Goal: Task Accomplishment & Management: Manage account settings

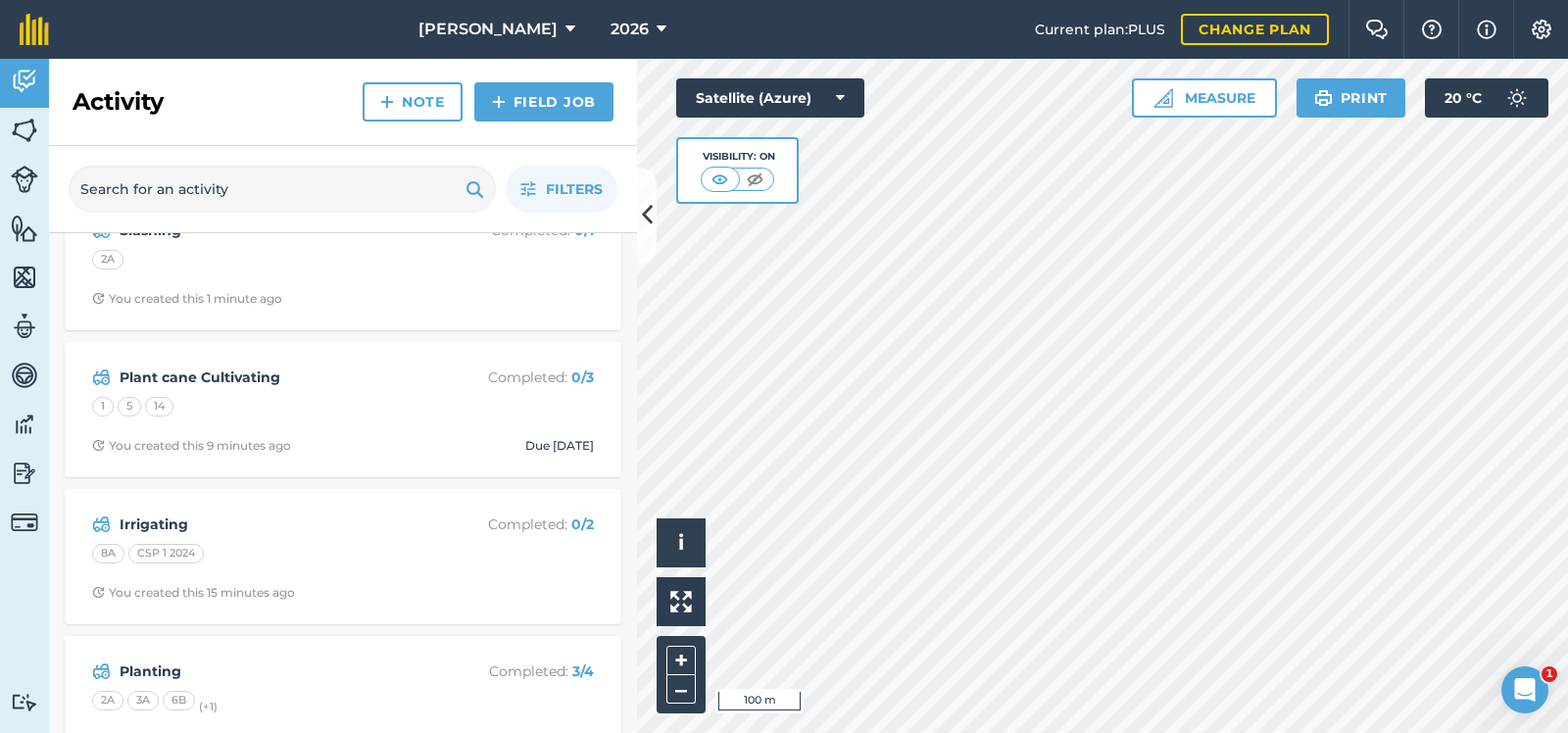
scroll to position [98, 0]
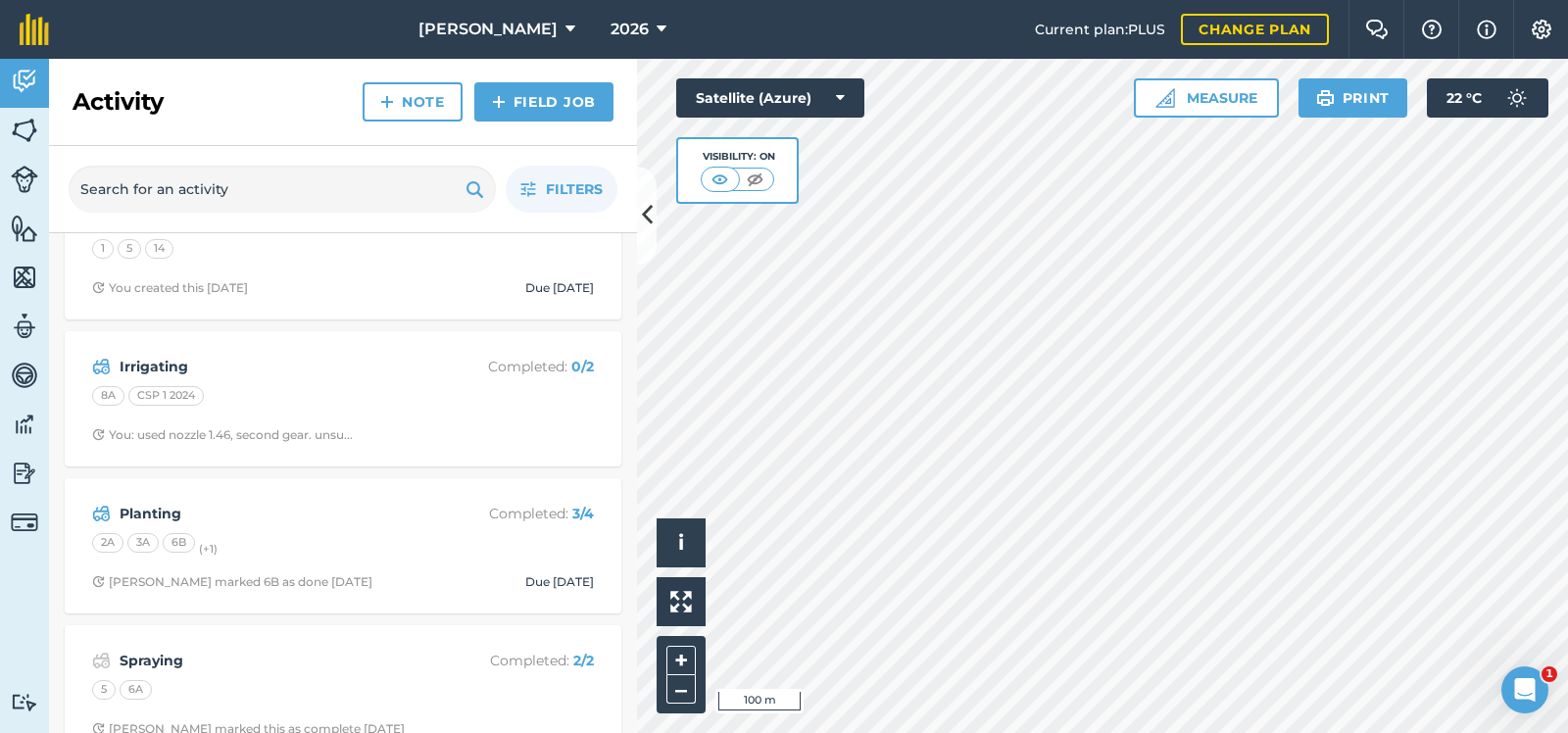
scroll to position [244, 0]
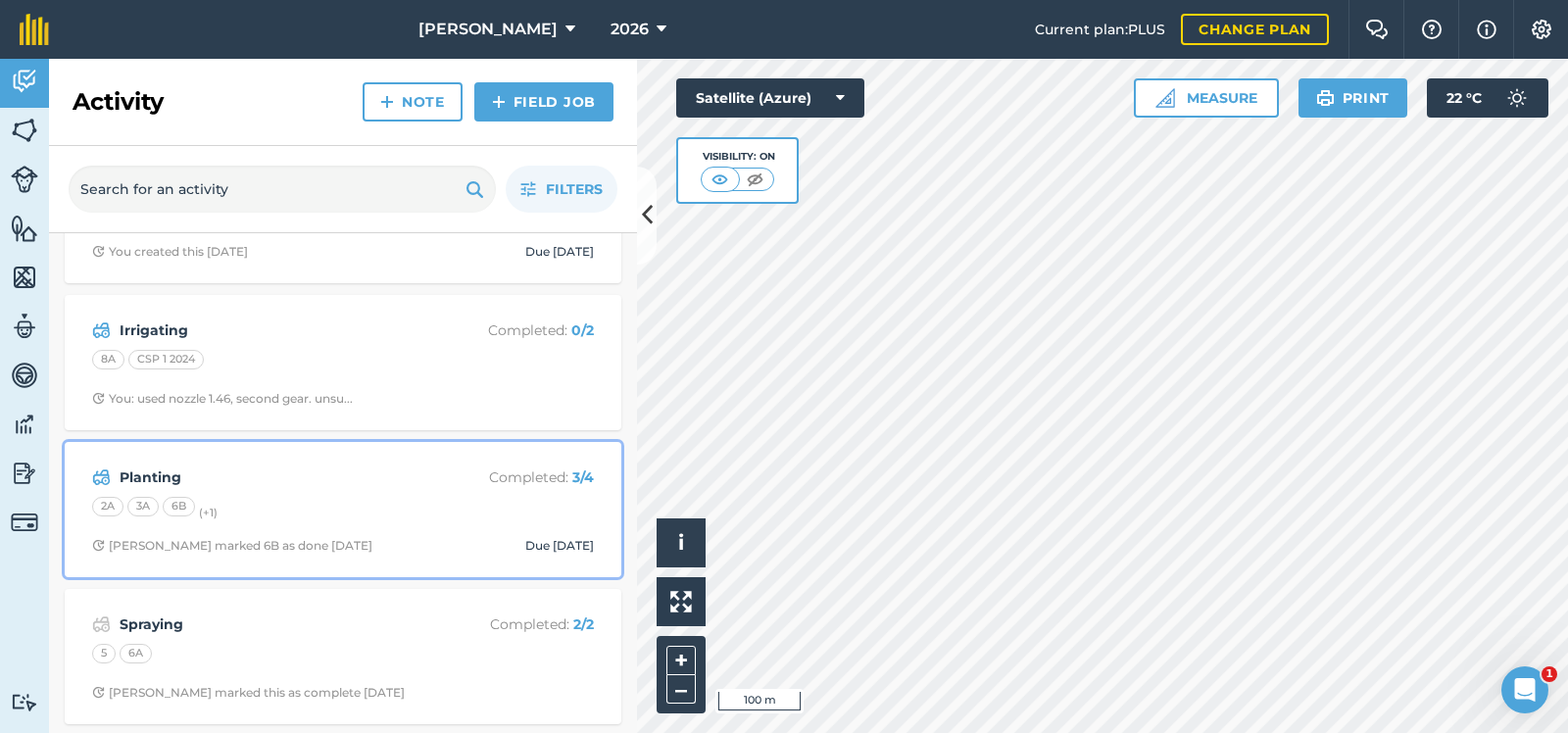
click at [377, 483] on strong "Planting" at bounding box center [274, 477] width 311 height 22
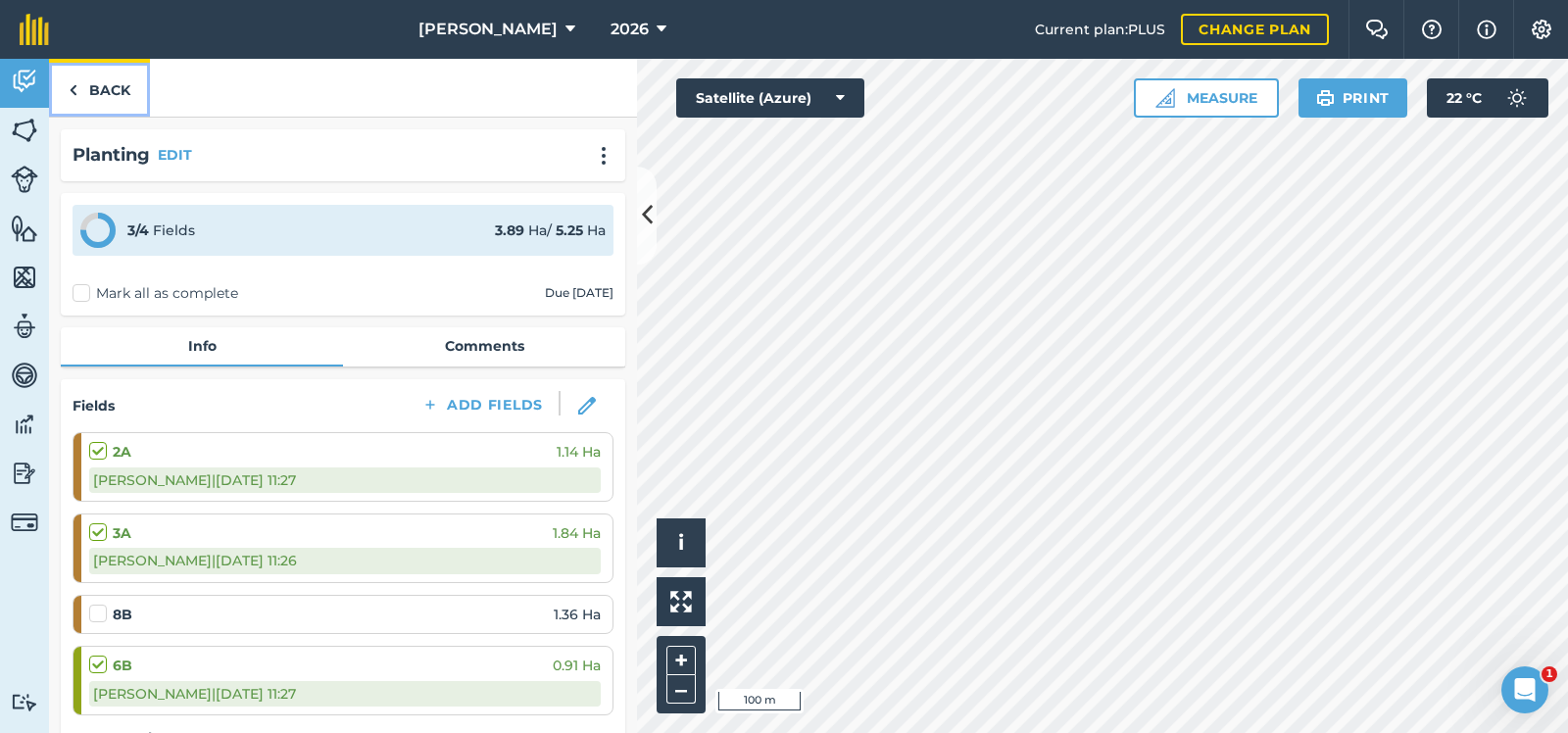
click at [99, 86] on link "Back" at bounding box center [99, 87] width 101 height 58
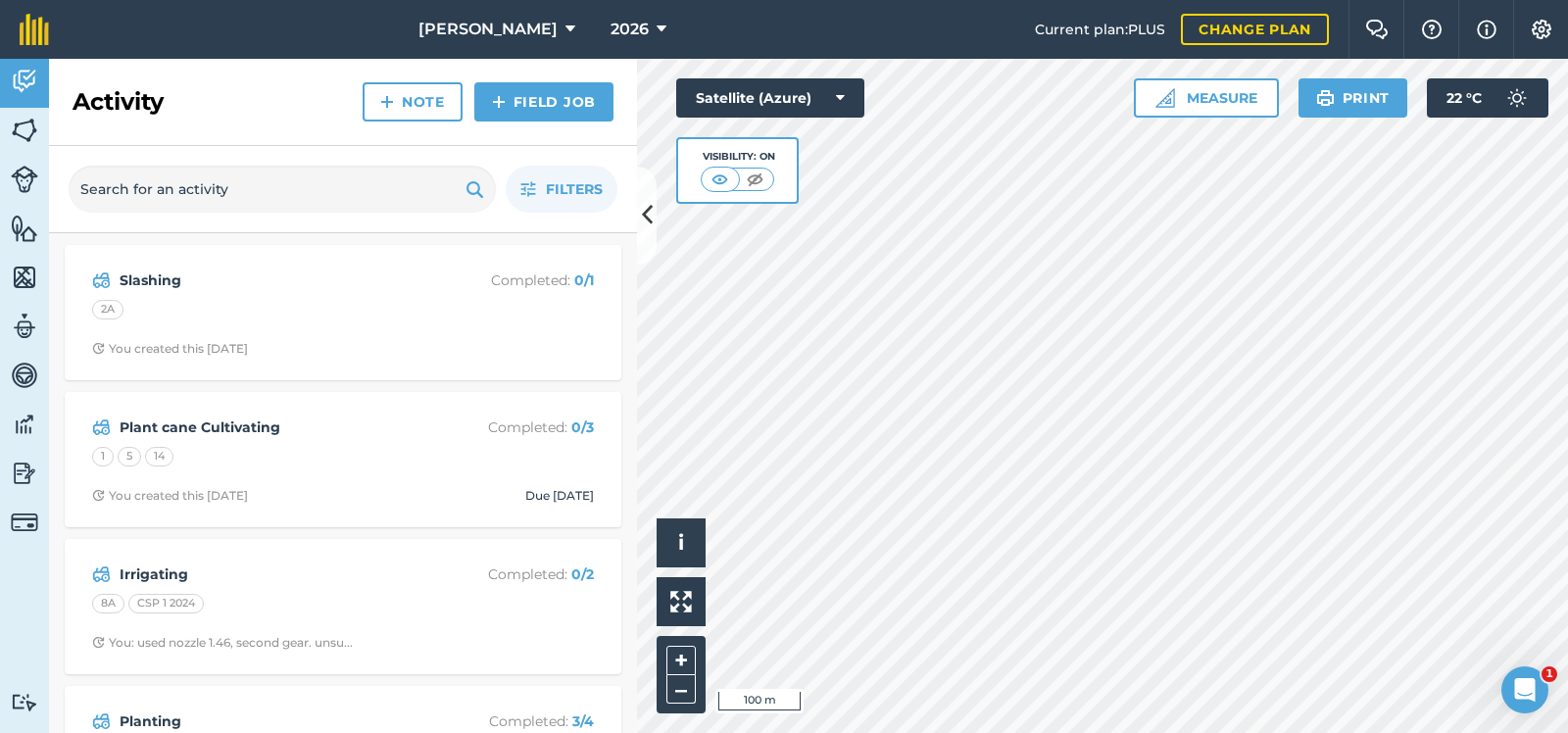
scroll to position [196, 0]
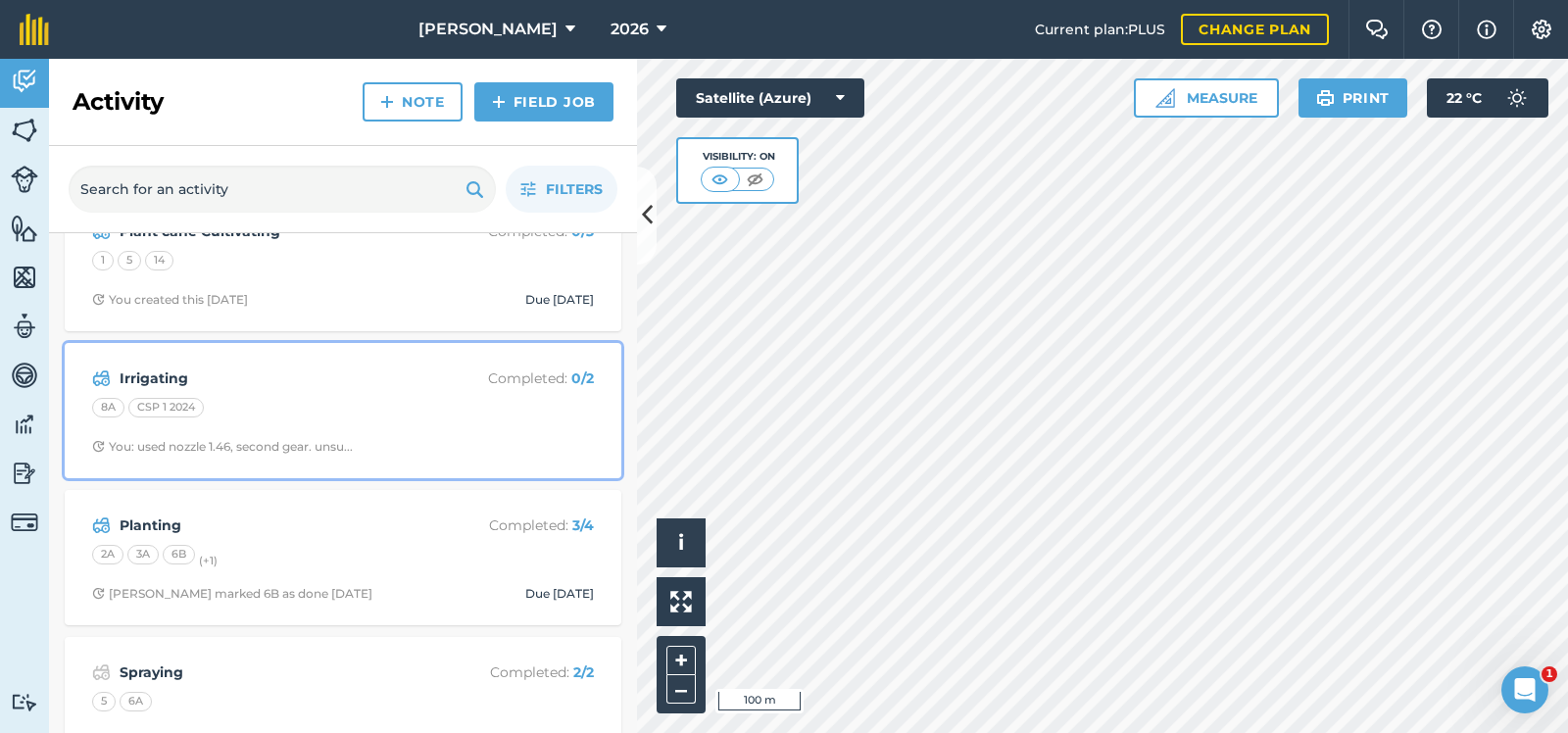
click at [367, 402] on div "8A CSP 1 2024" at bounding box center [343, 411] width 502 height 25
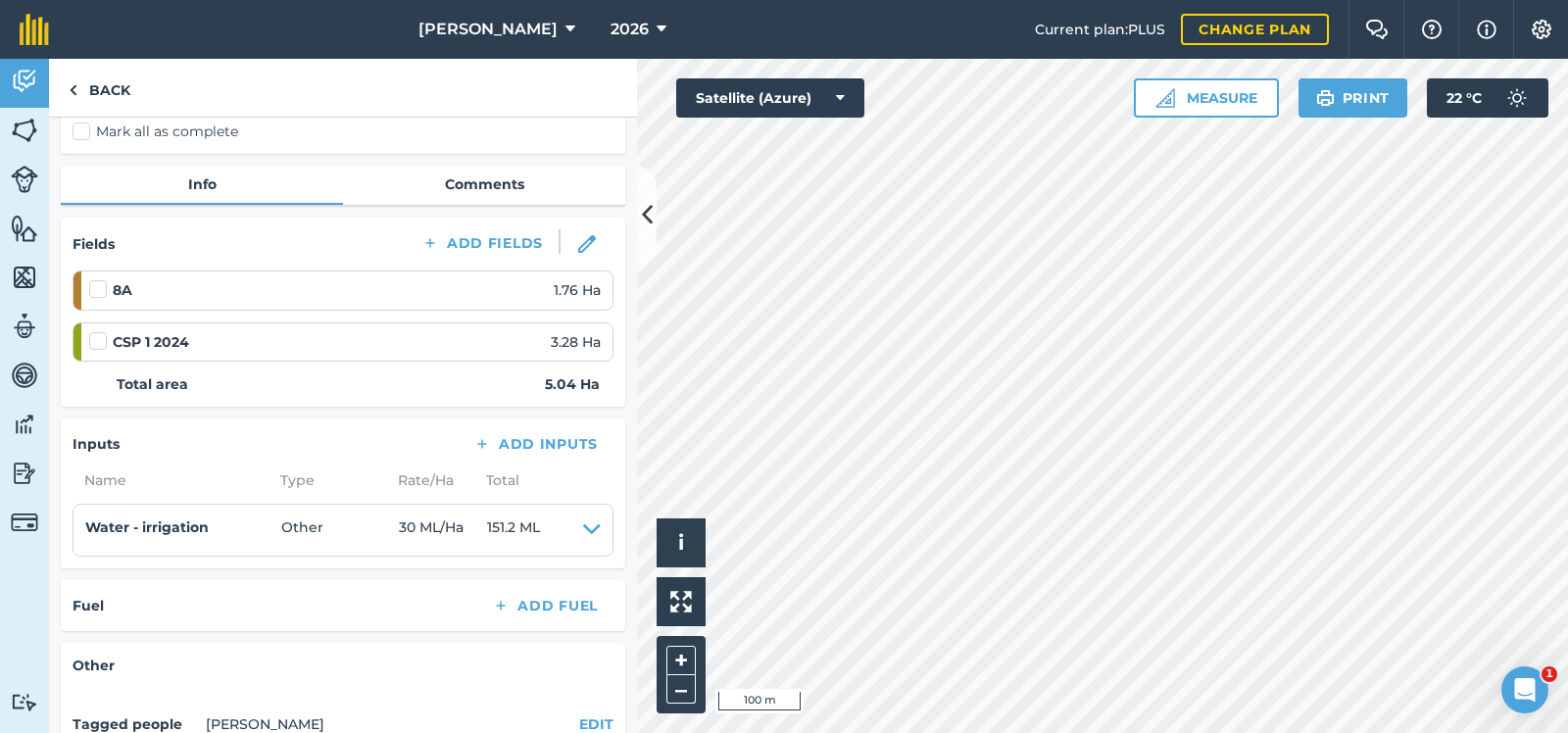
scroll to position [196, 0]
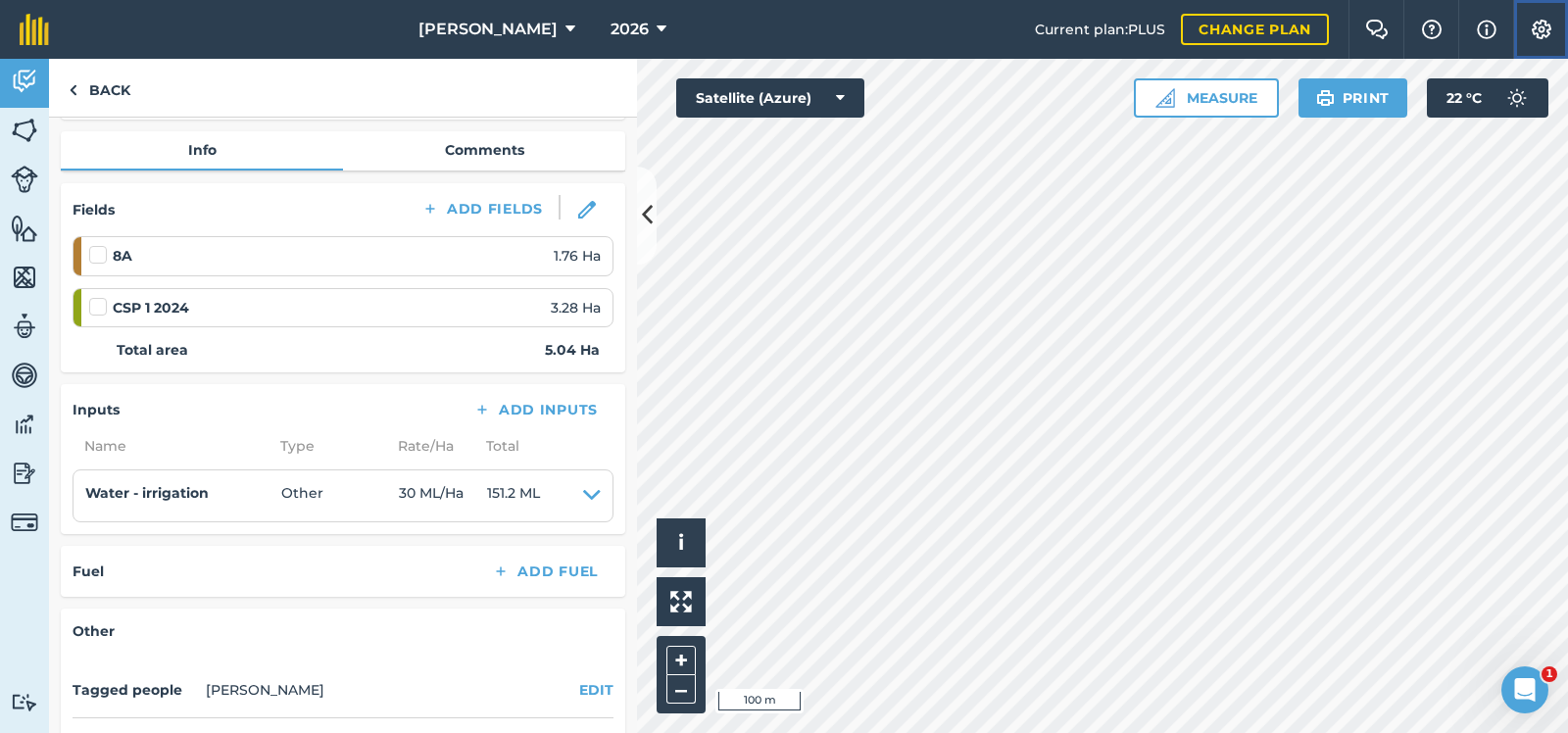
click at [1542, 23] on img at bounding box center [1542, 29] width 24 height 20
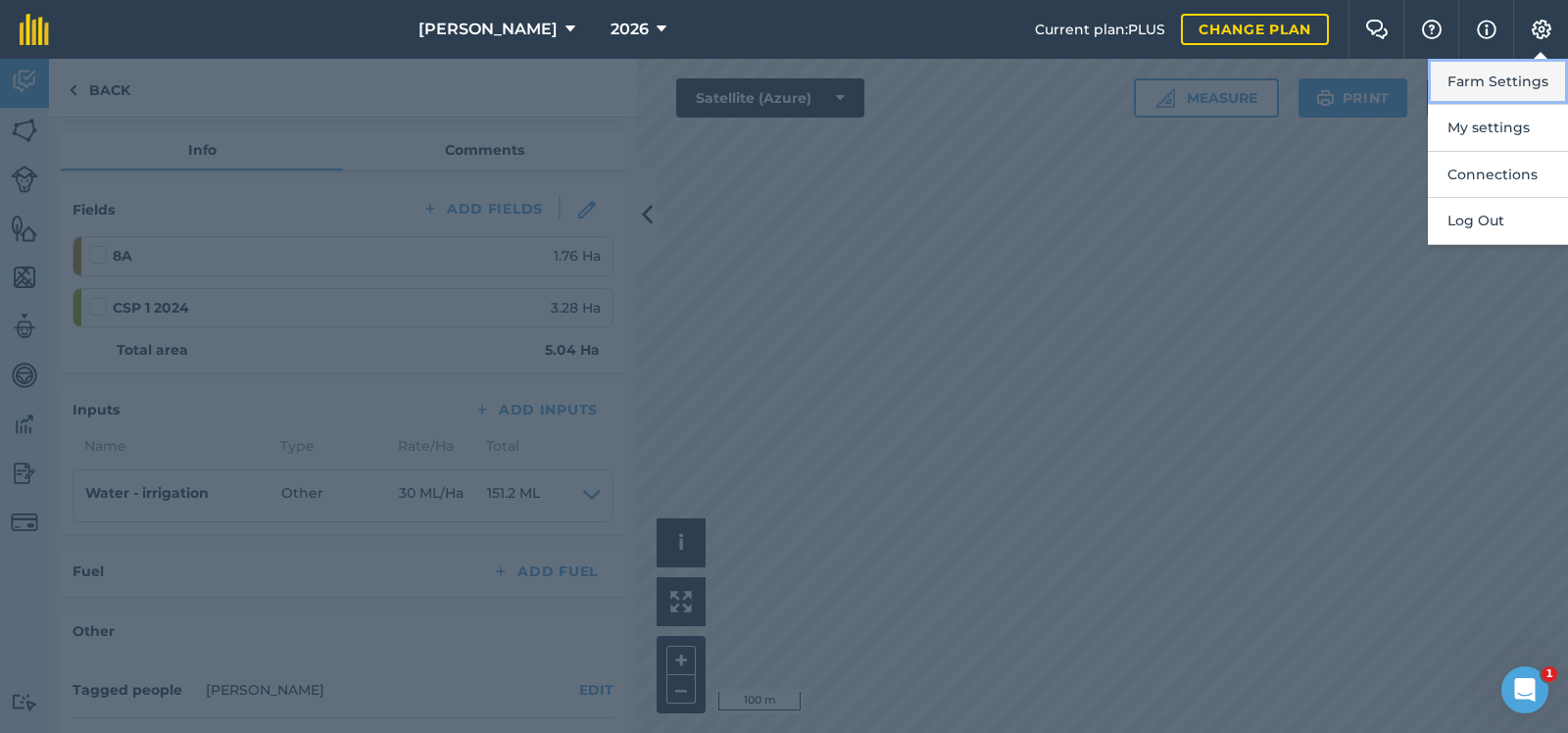
click at [1494, 76] on button "Farm Settings" at bounding box center [1497, 81] width 140 height 46
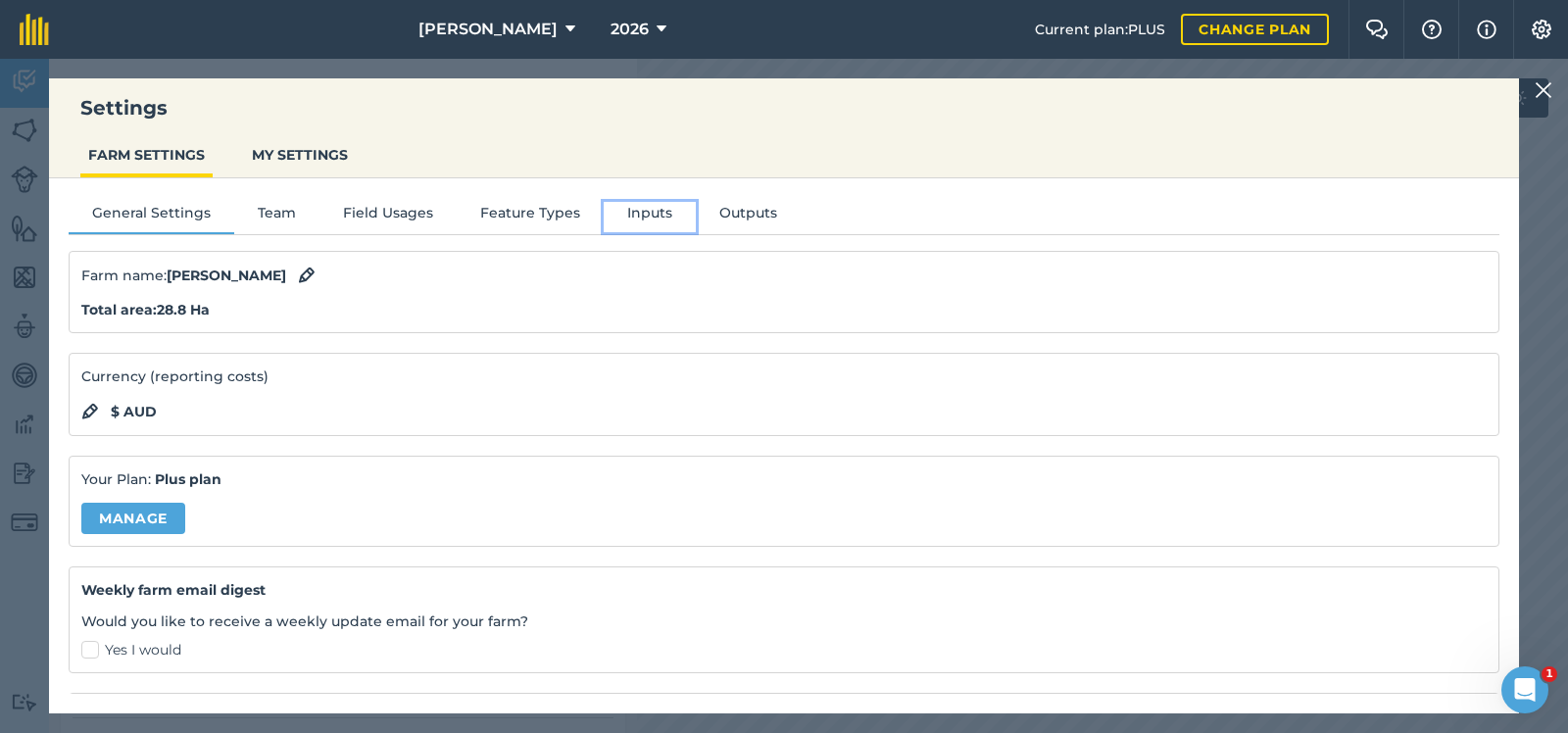
click at [643, 207] on button "Inputs" at bounding box center [650, 217] width 92 height 29
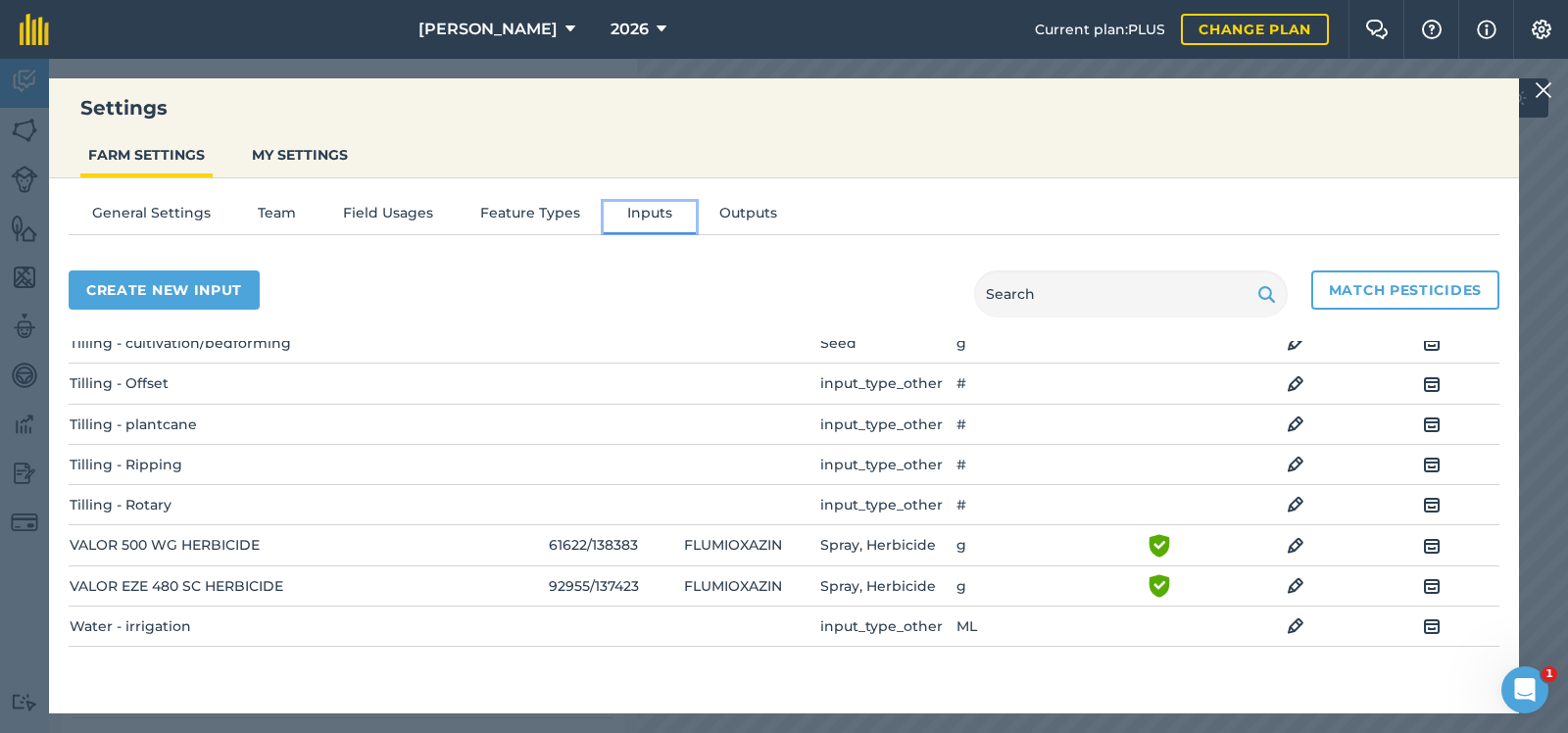
scroll to position [995, 0]
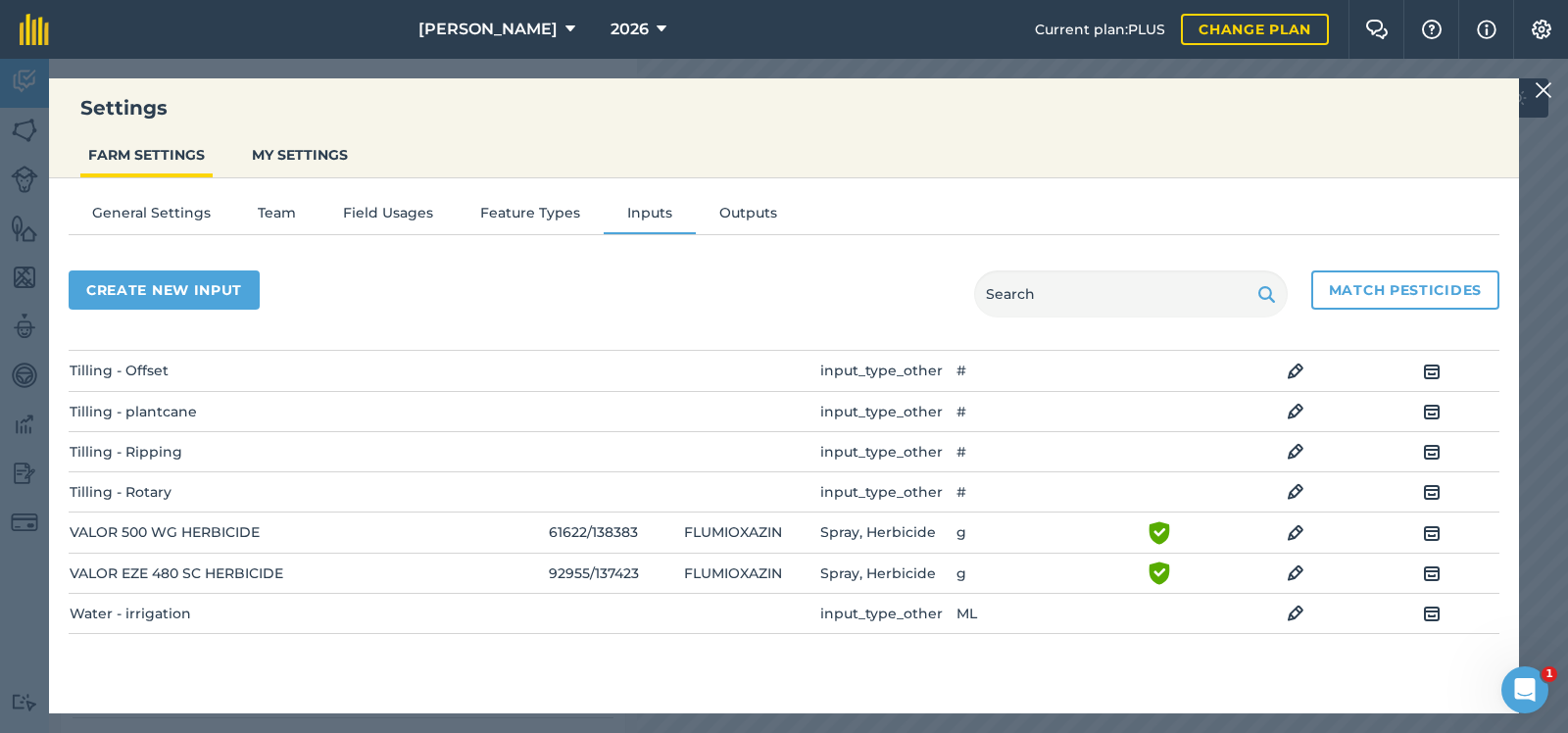
click at [1545, 89] on img at bounding box center [1544, 90] width 18 height 24
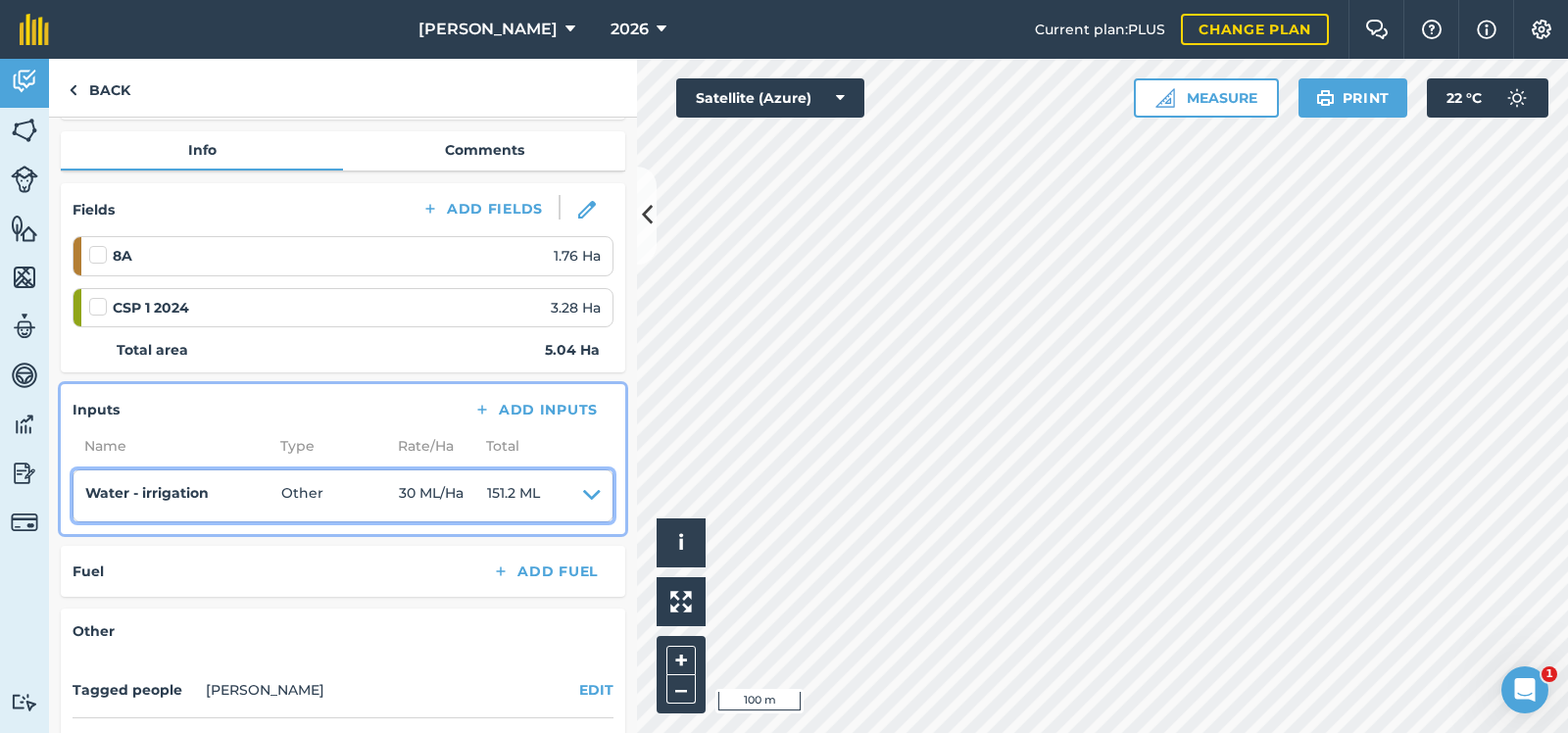
click at [392, 492] on span "Other" at bounding box center [340, 496] width 118 height 27
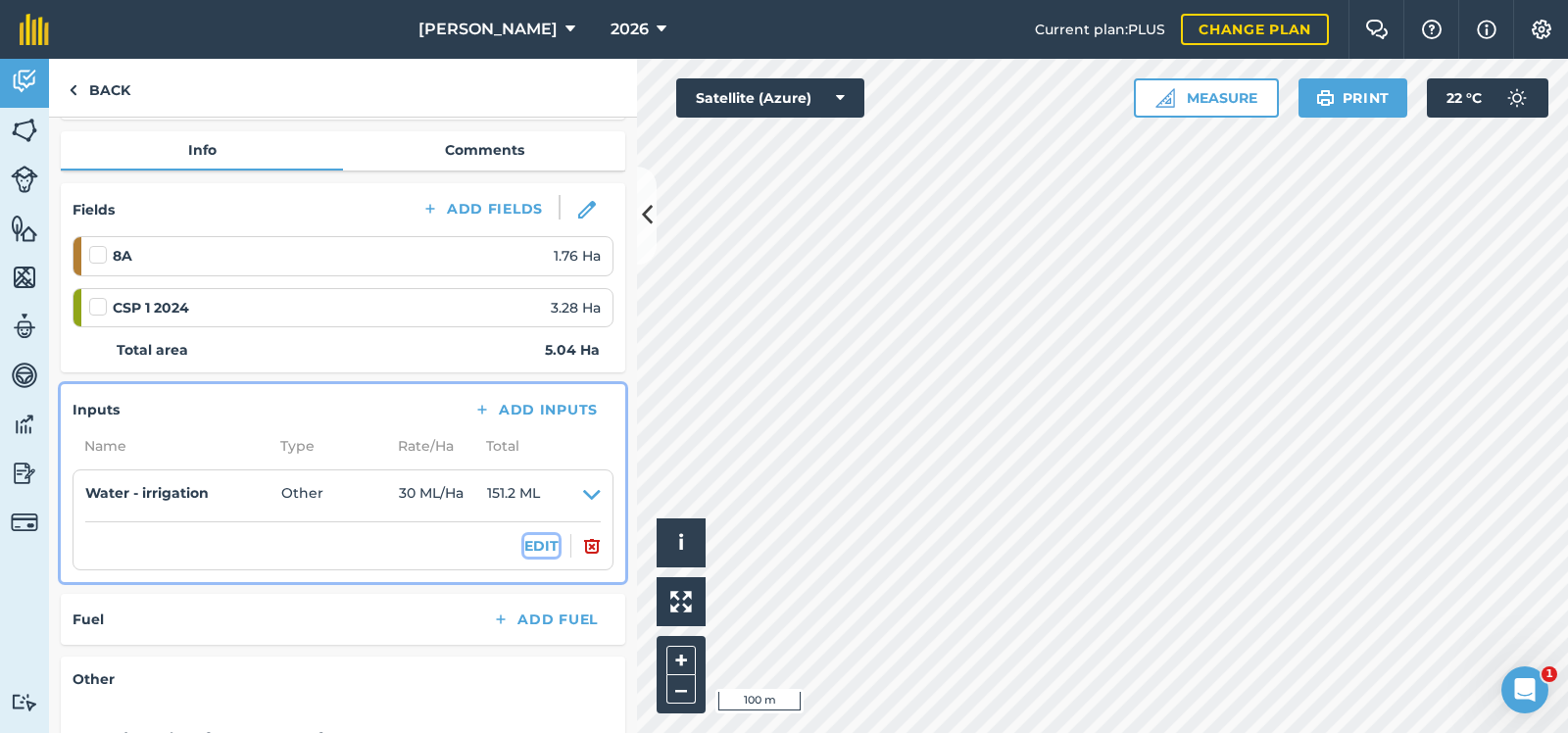
click at [532, 539] on button "EDIT" at bounding box center [541, 546] width 34 height 22
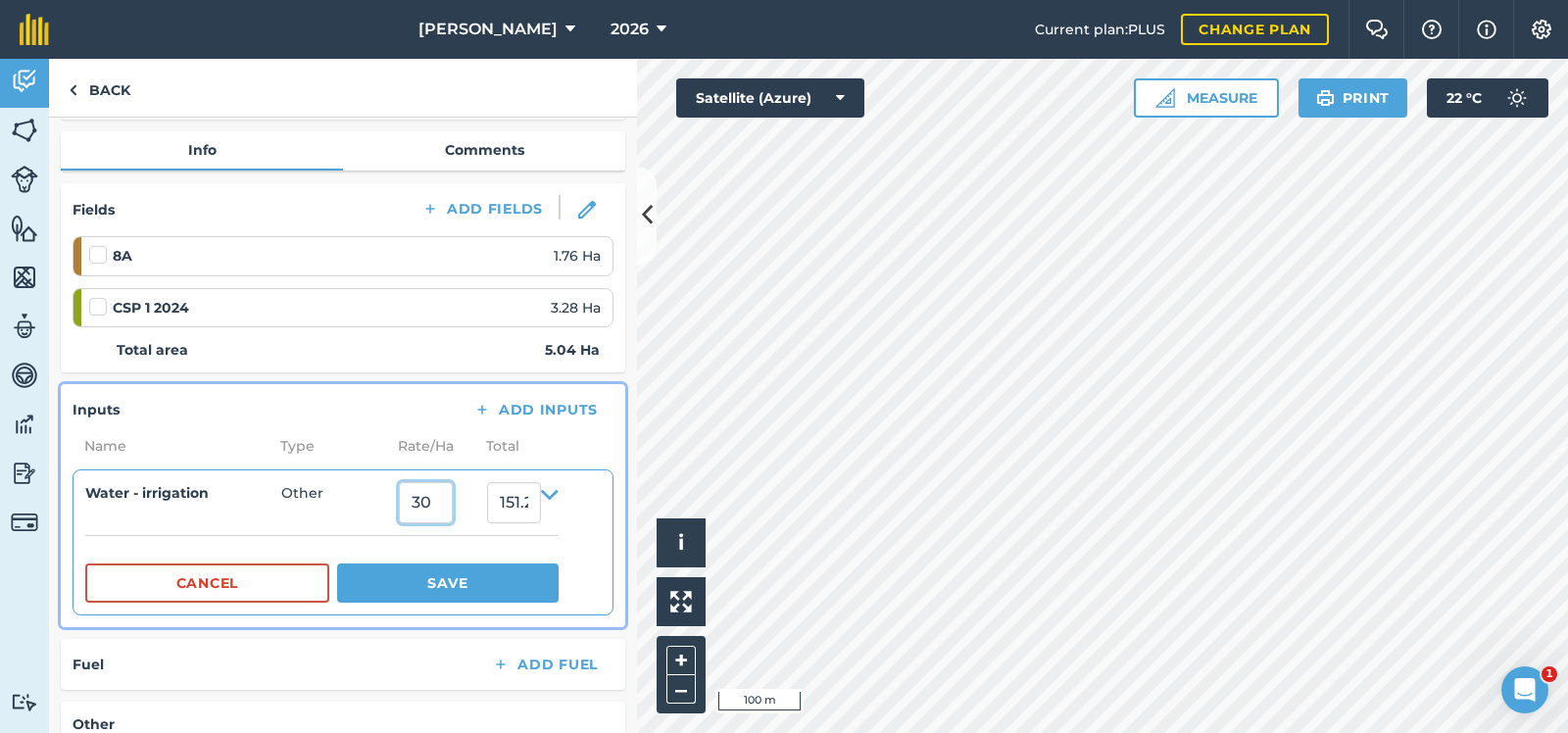
drag, startPoint x: 412, startPoint y: 503, endPoint x: 433, endPoint y: 504, distance: 21.0
click at [433, 504] on input "30" at bounding box center [425, 503] width 54 height 41
type input "0.4"
type input "2.016"
click at [466, 578] on button "Save" at bounding box center [448, 583] width 221 height 39
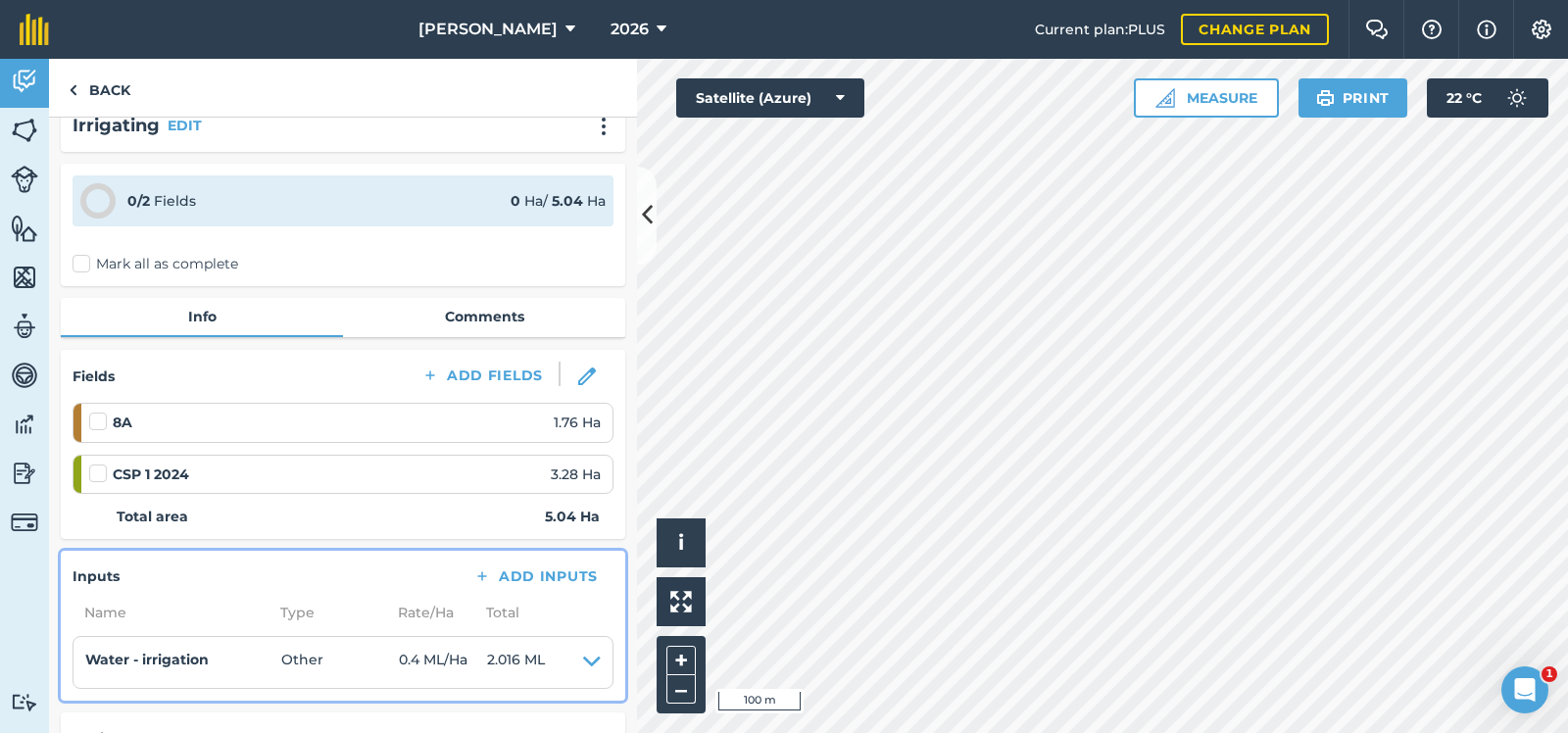
scroll to position [0, 0]
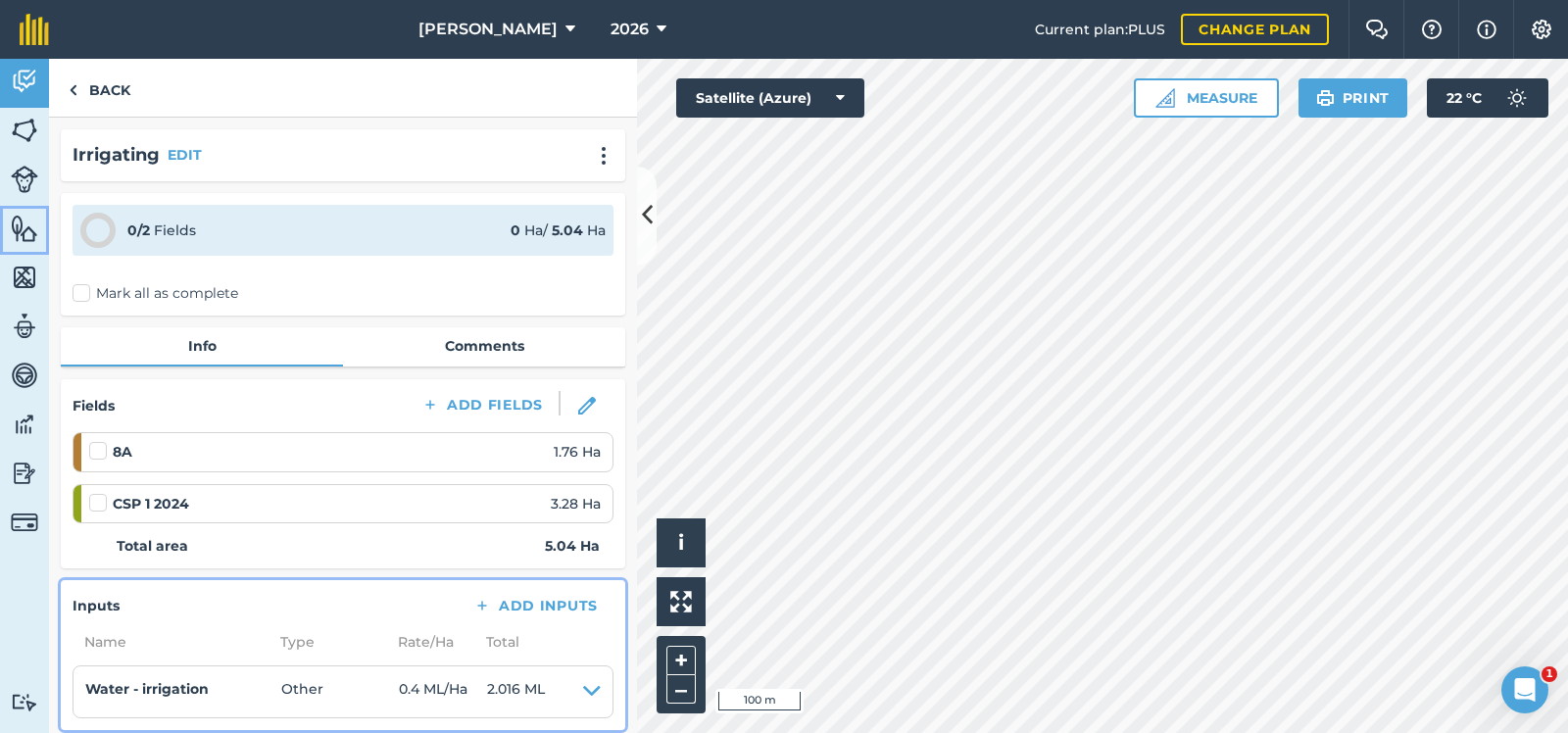
click at [23, 229] on img at bounding box center [24, 228] width 27 height 29
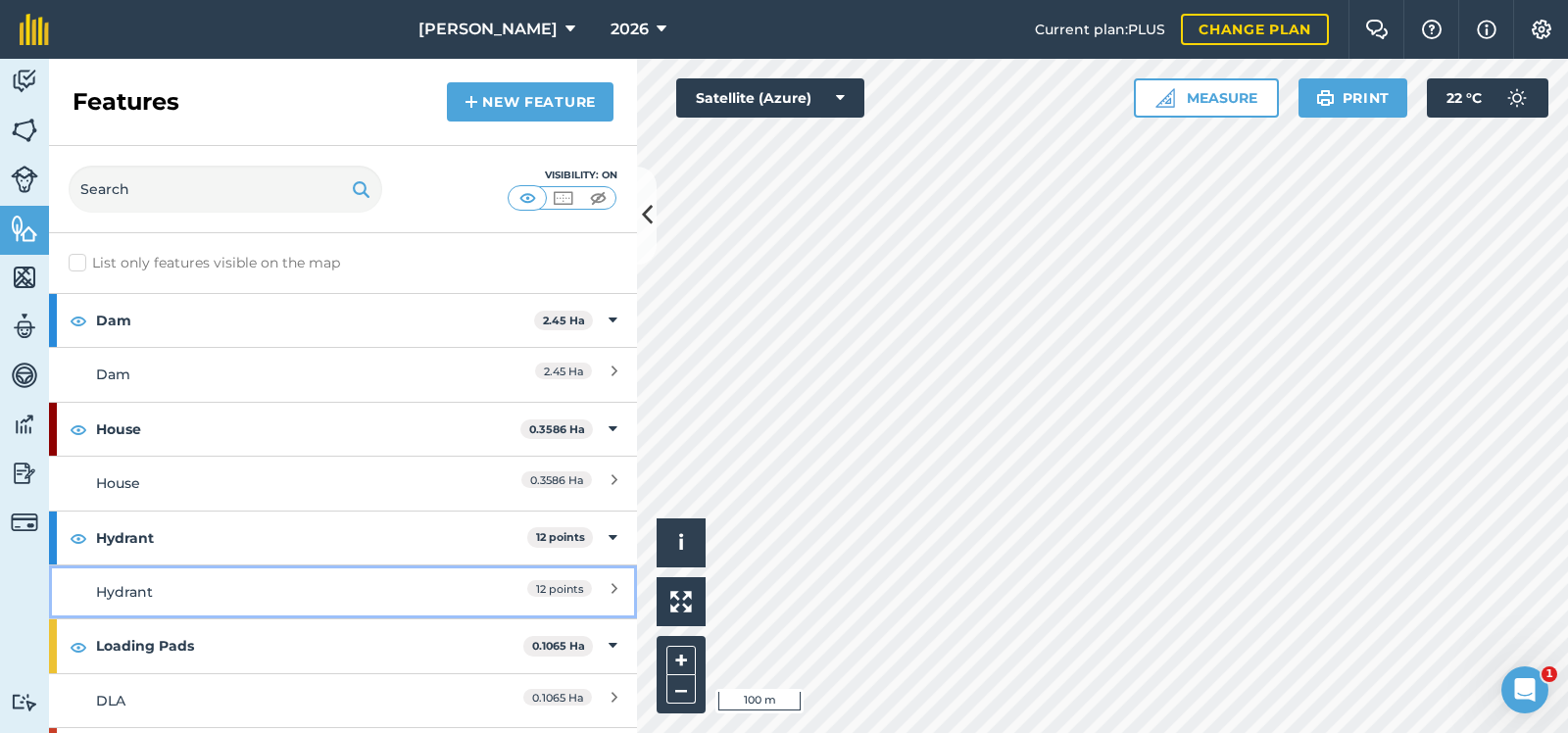
click at [605, 584] on div "12 points" at bounding box center [530, 592] width 173 height 22
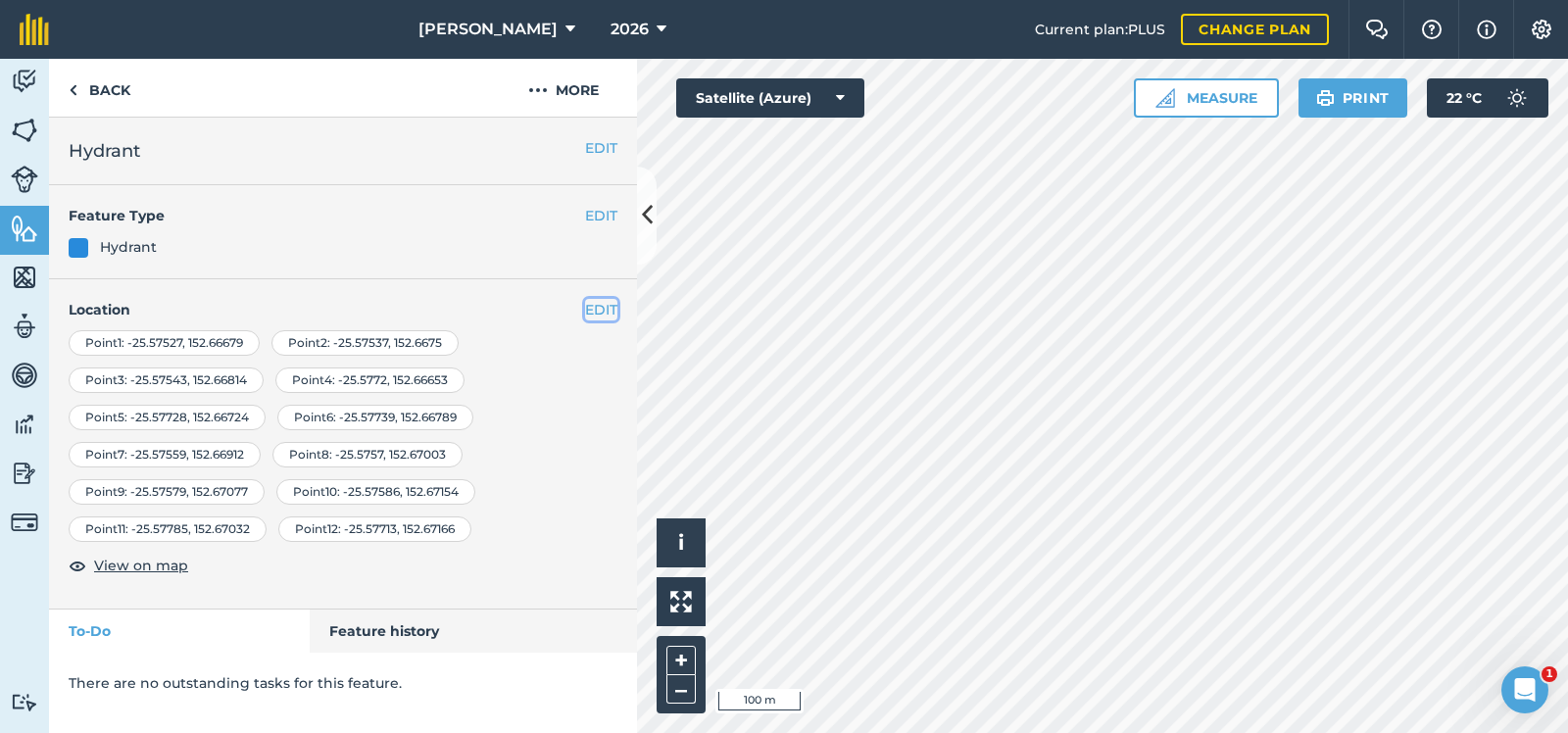
click at [600, 305] on button "EDIT" at bounding box center [601, 310] width 32 height 22
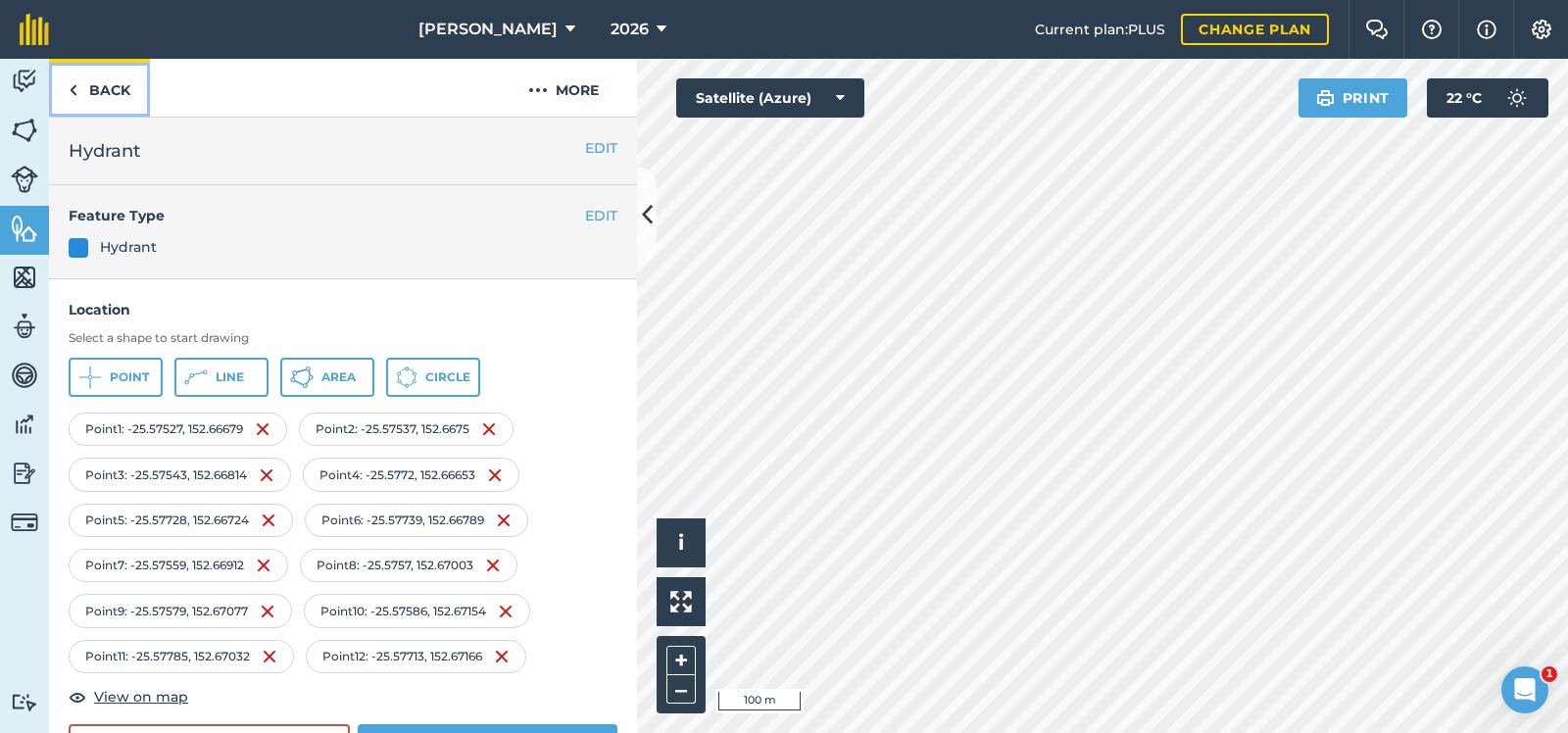
click at [102, 91] on link "Back" at bounding box center [99, 87] width 101 height 58
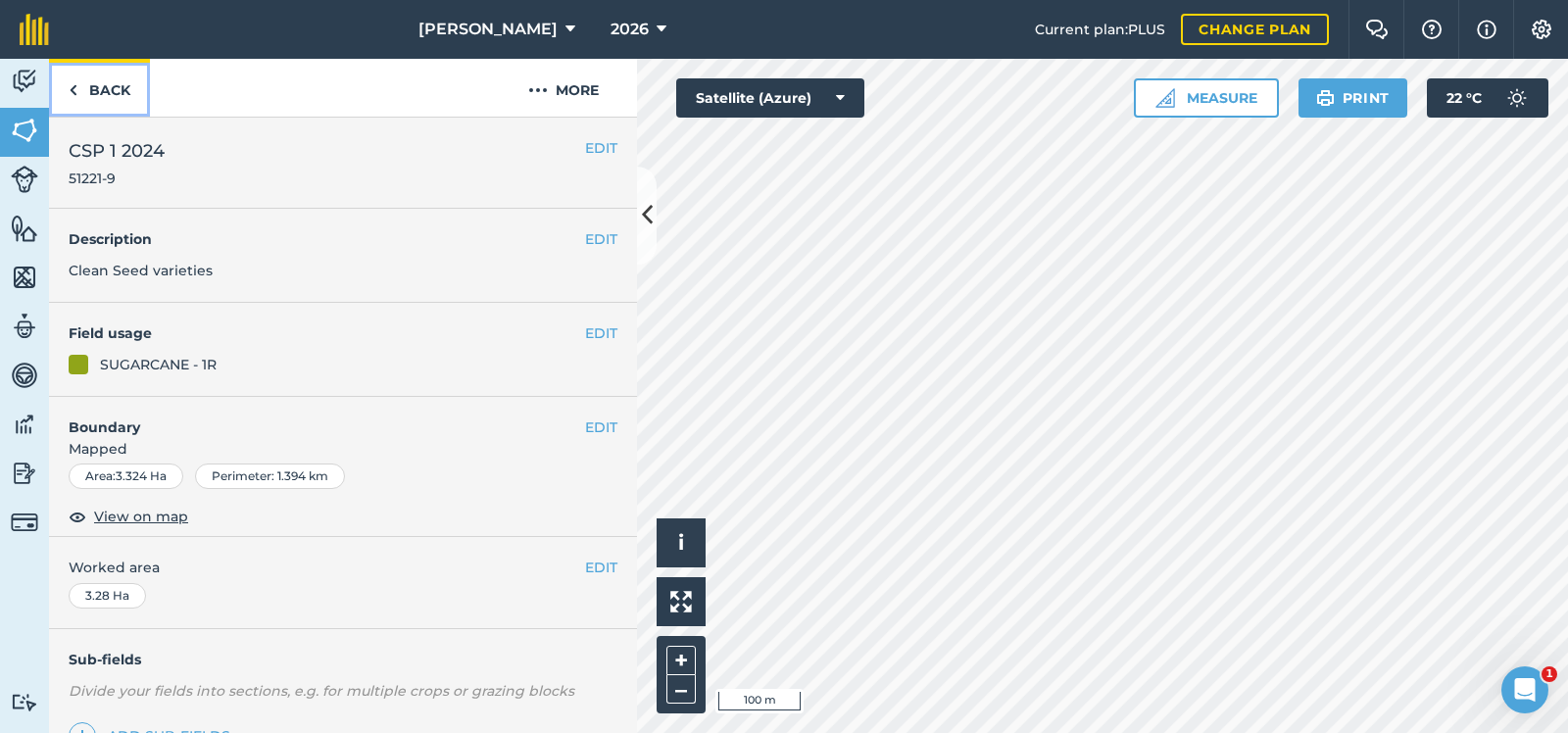
click at [101, 82] on link "Back" at bounding box center [99, 87] width 101 height 58
click at [108, 82] on link "Back" at bounding box center [99, 87] width 101 height 58
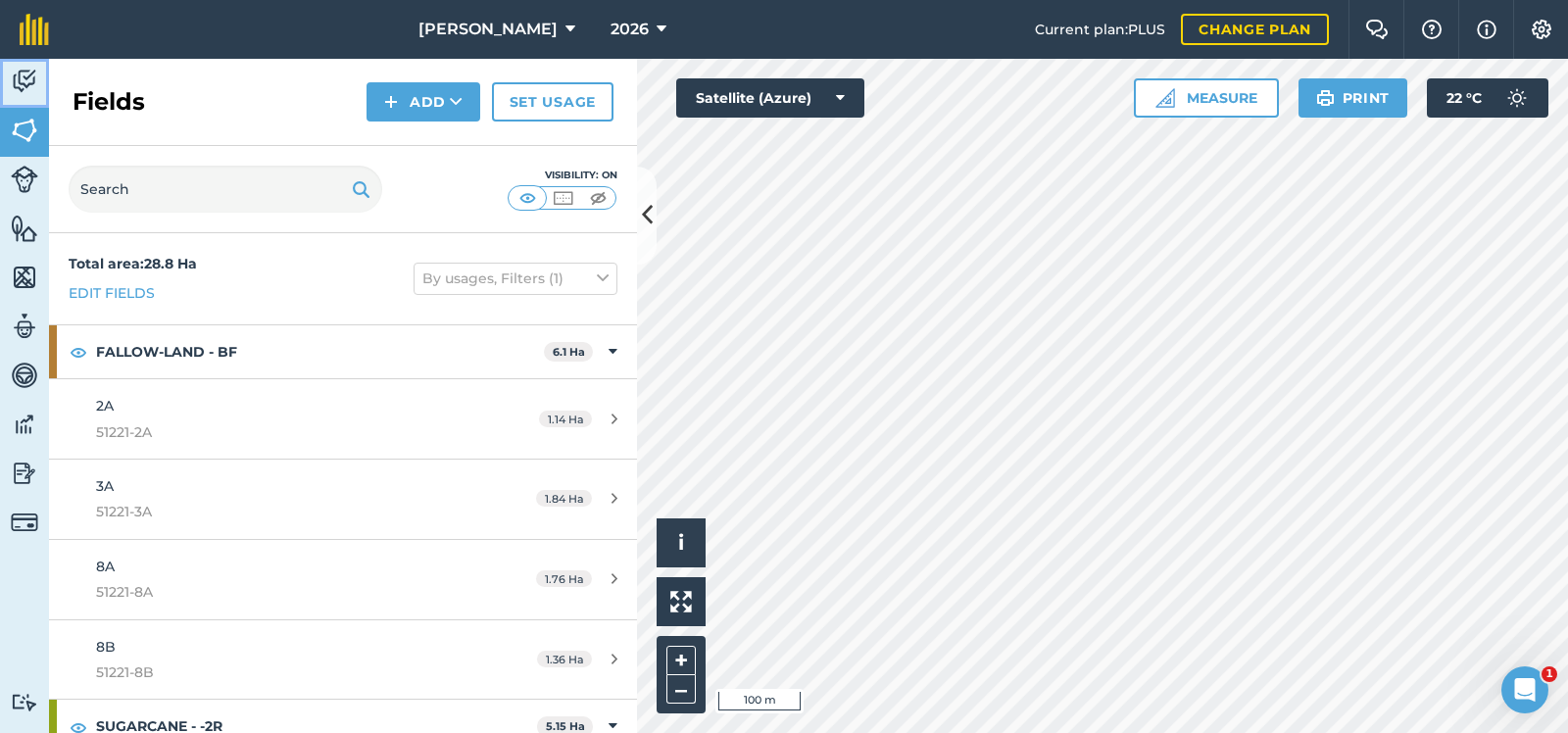
click at [24, 72] on img at bounding box center [24, 81] width 27 height 29
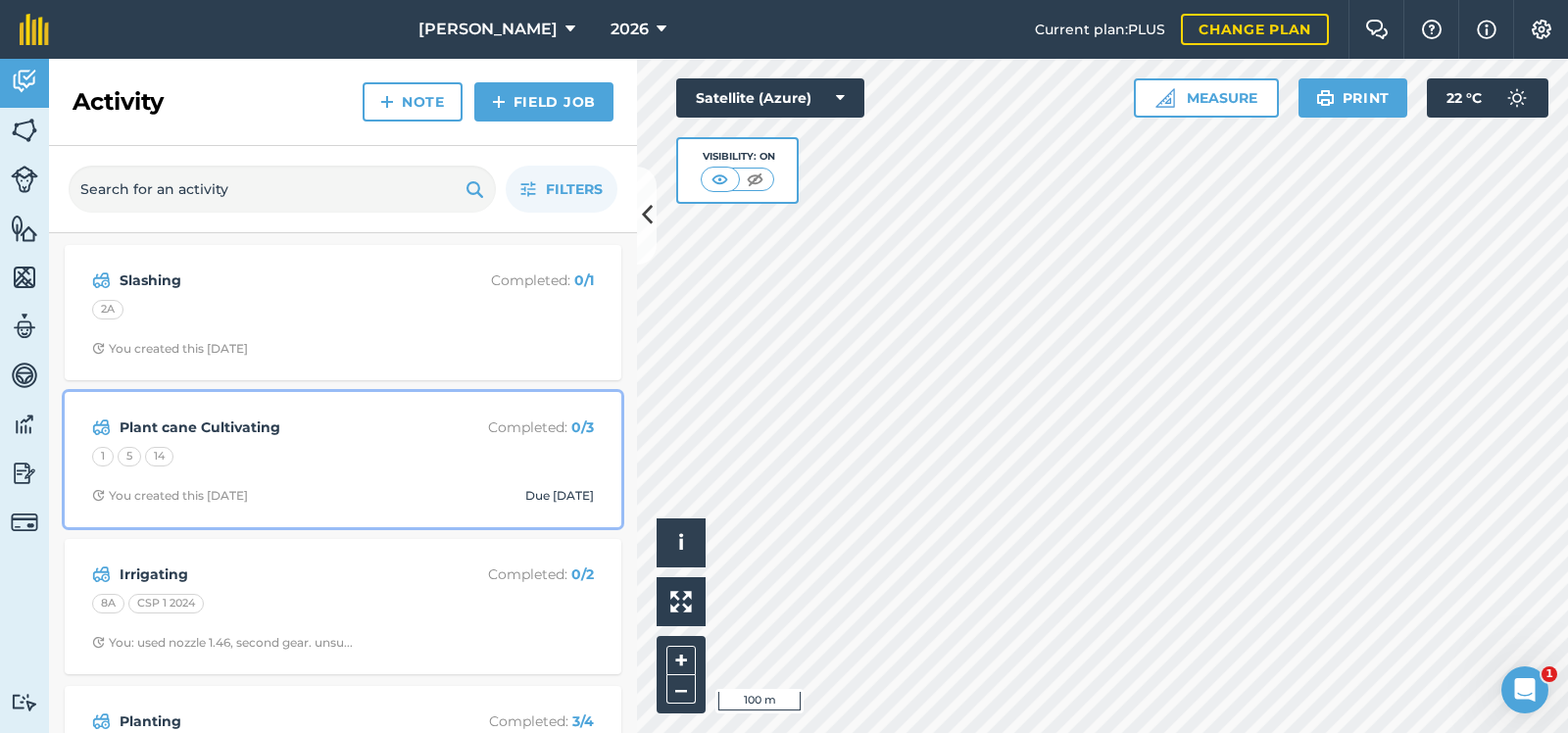
click at [318, 454] on div "1 5 14" at bounding box center [343, 460] width 502 height 25
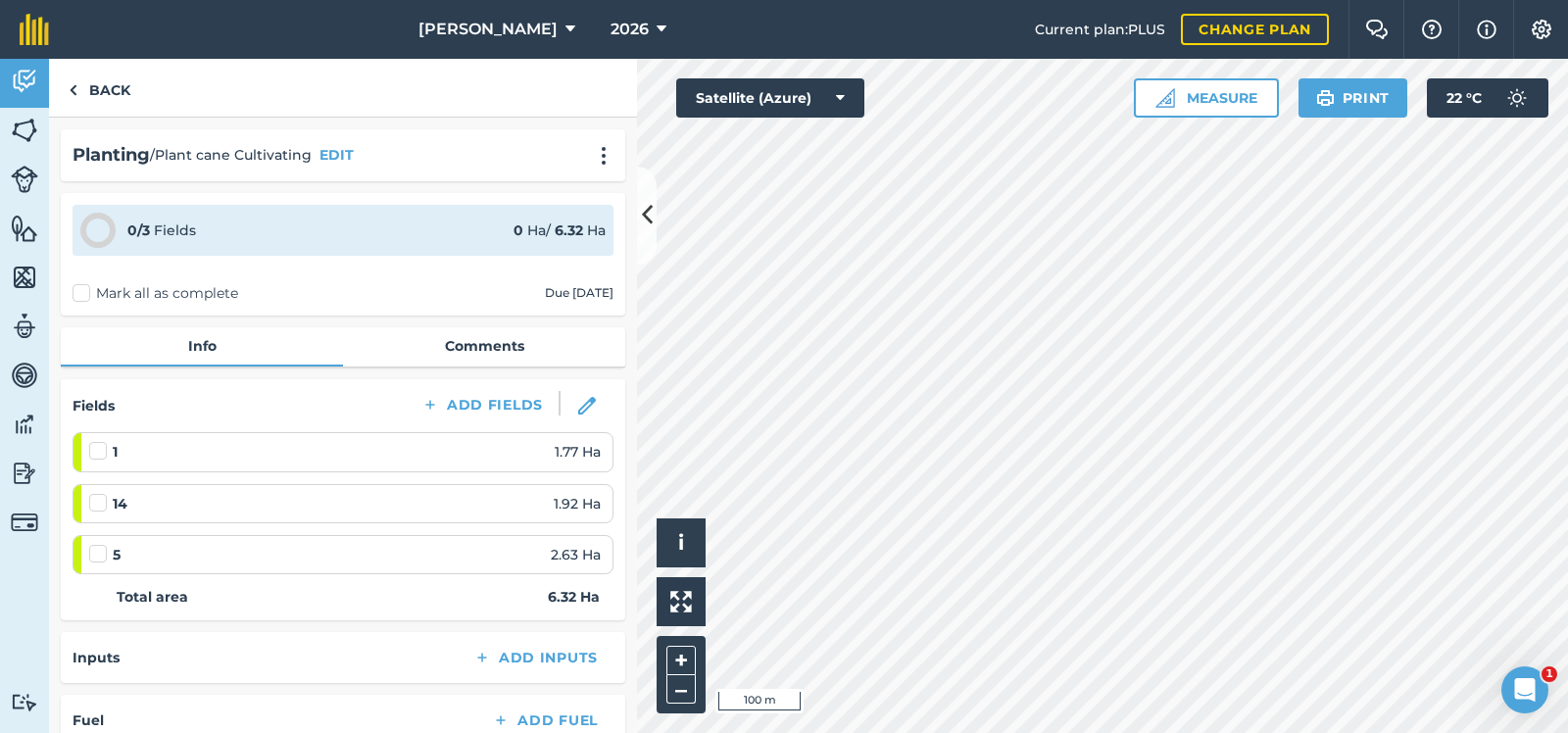
click at [81, 295] on label "Mark all as complete" at bounding box center [155, 293] width 166 height 21
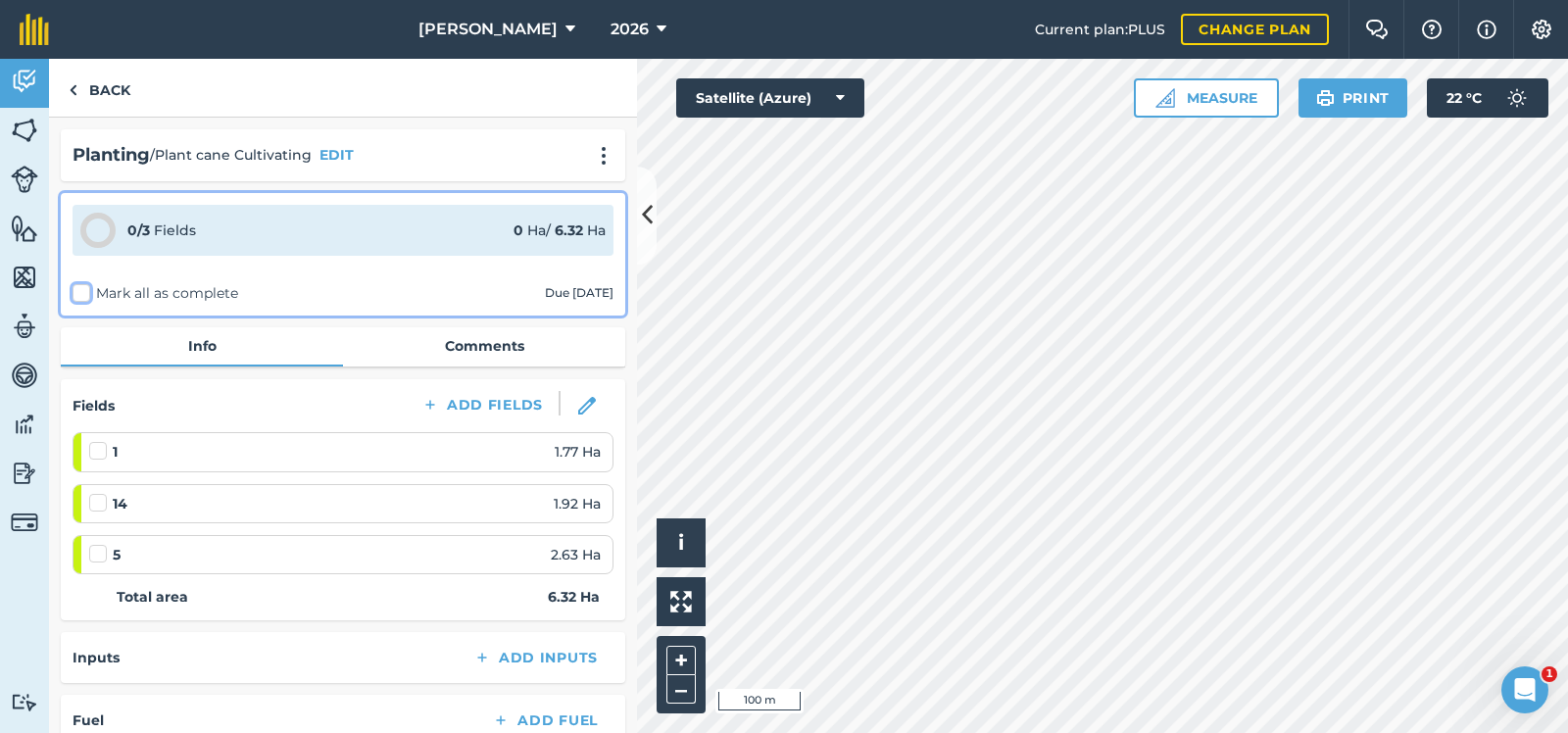
click at [81, 295] on input "Mark all as complete" at bounding box center [78, 289] width 13 height 13
checkbox input "false"
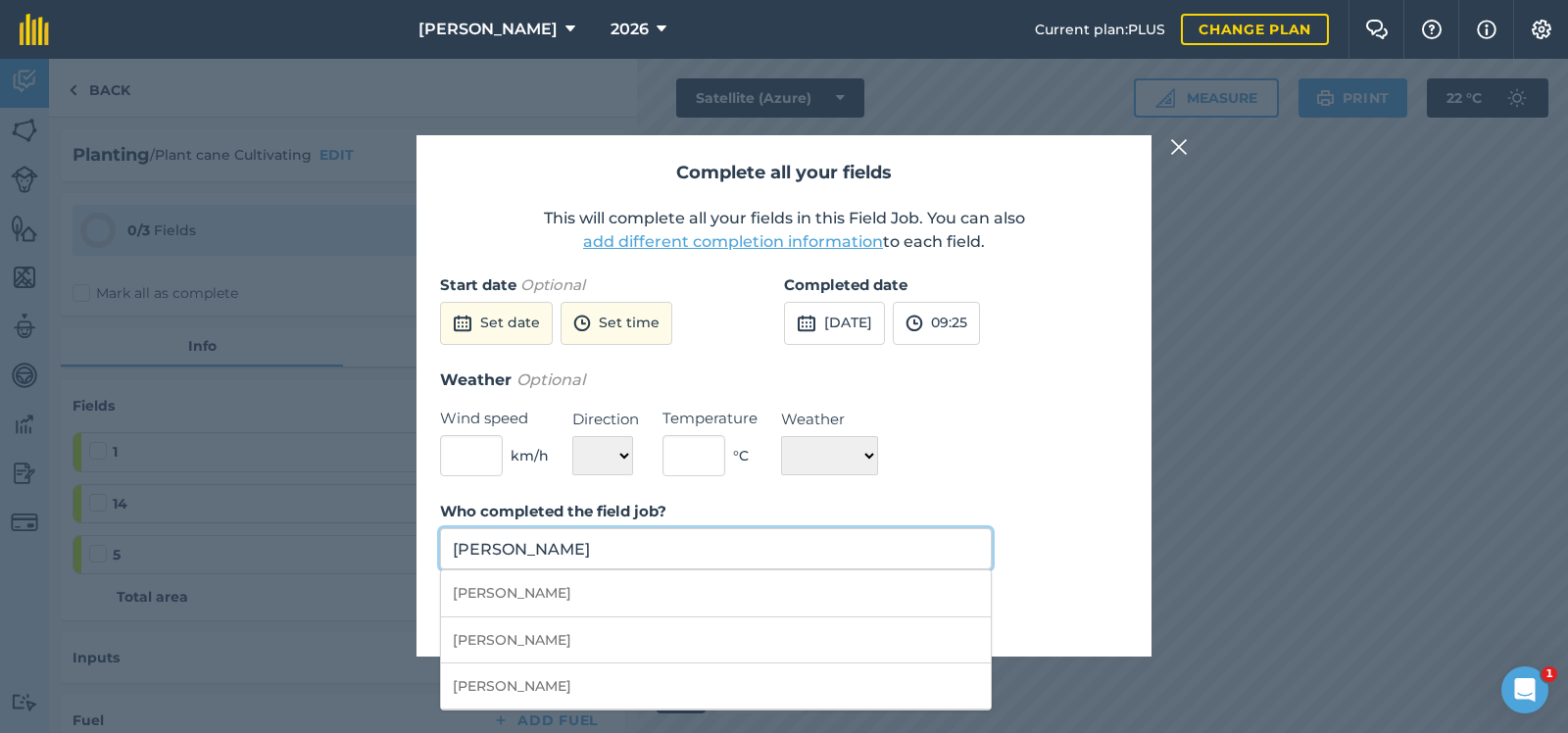
click at [628, 552] on input "cameron Waterson" at bounding box center [715, 549] width 552 height 41
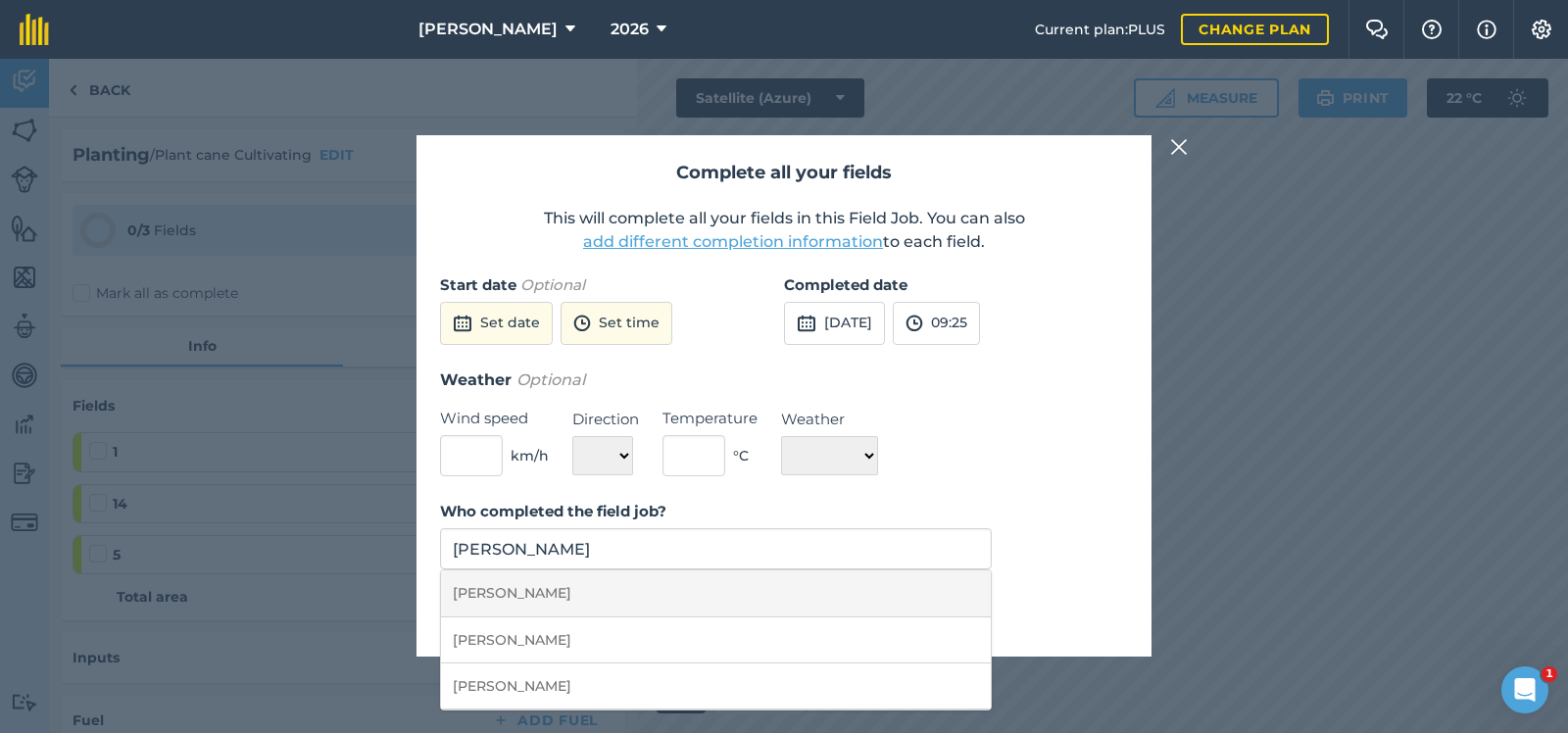
click at [508, 591] on li "Ronald Downman" at bounding box center [715, 593] width 550 height 46
type input "Ronald Downman"
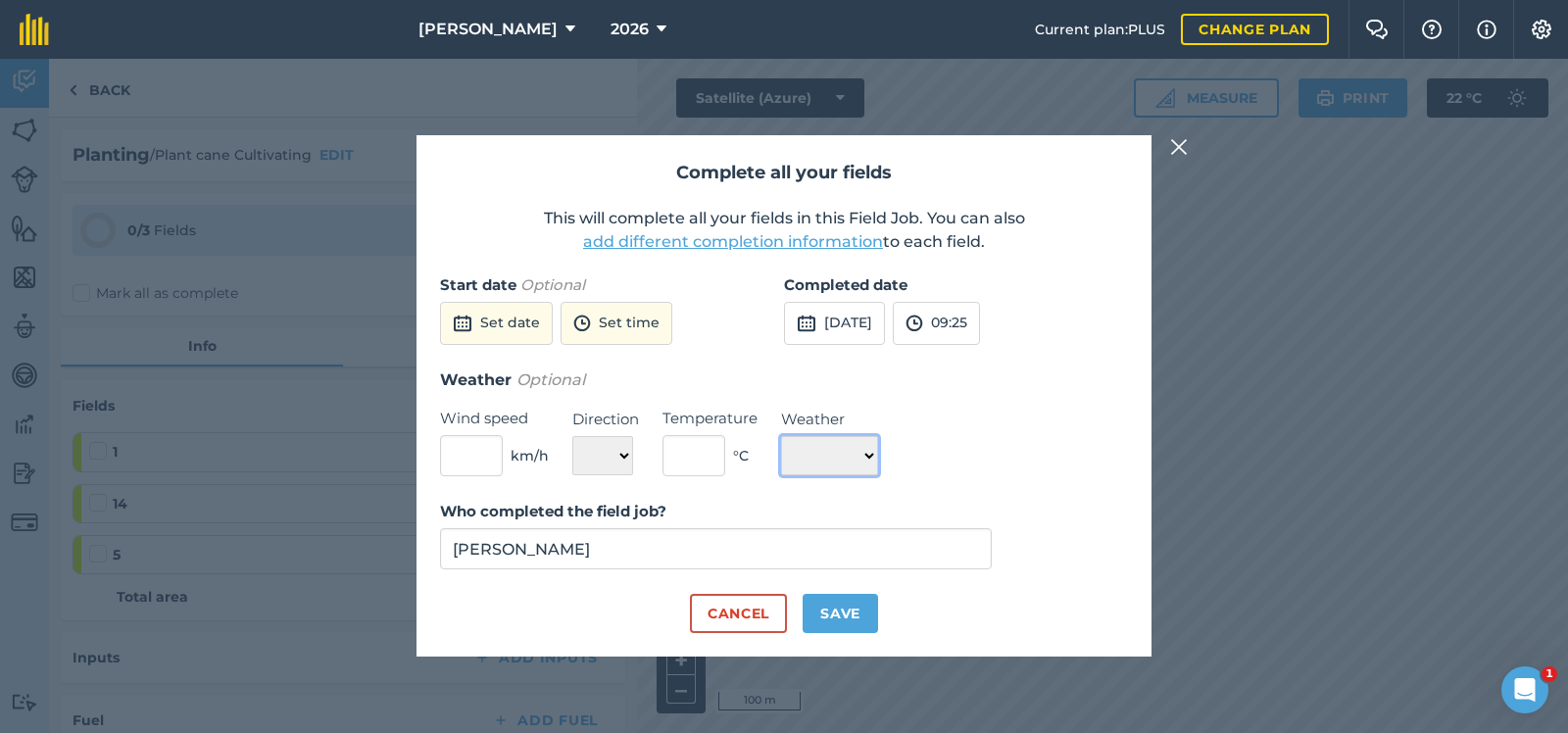
click at [781, 436] on select "☀️ Sunny 🌧 Rainy ⛅️ Cloudy 🌨 Snow ❄️ Icy" at bounding box center [829, 456] width 97 height 39
click at [871, 455] on select "☀️ Sunny 🌧 Rainy ⛅️ Cloudy 🌨 Snow ❄️ Icy" at bounding box center [829, 456] width 97 height 39
click at [732, 610] on button "Cancel" at bounding box center [738, 613] width 97 height 39
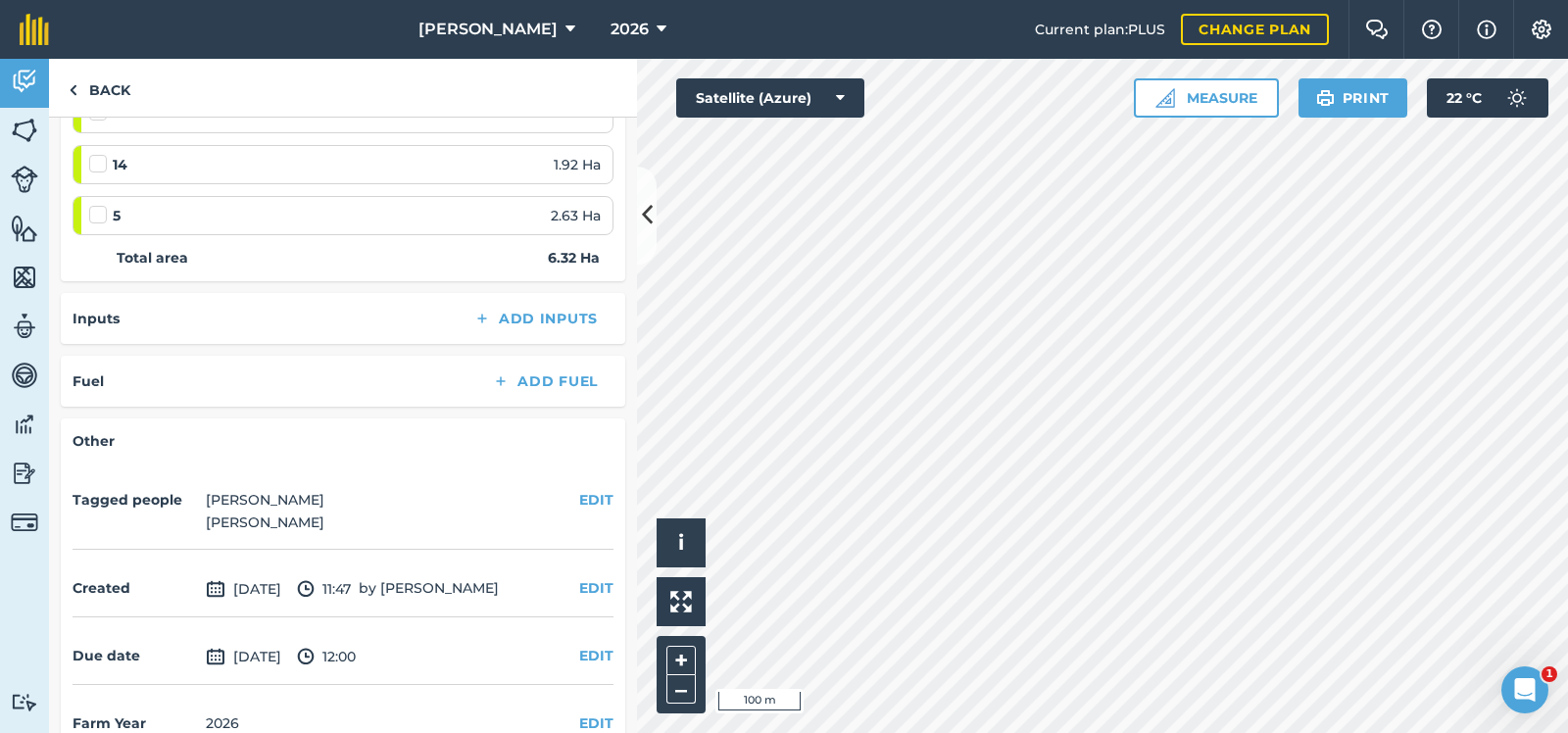
scroll to position [377, 0]
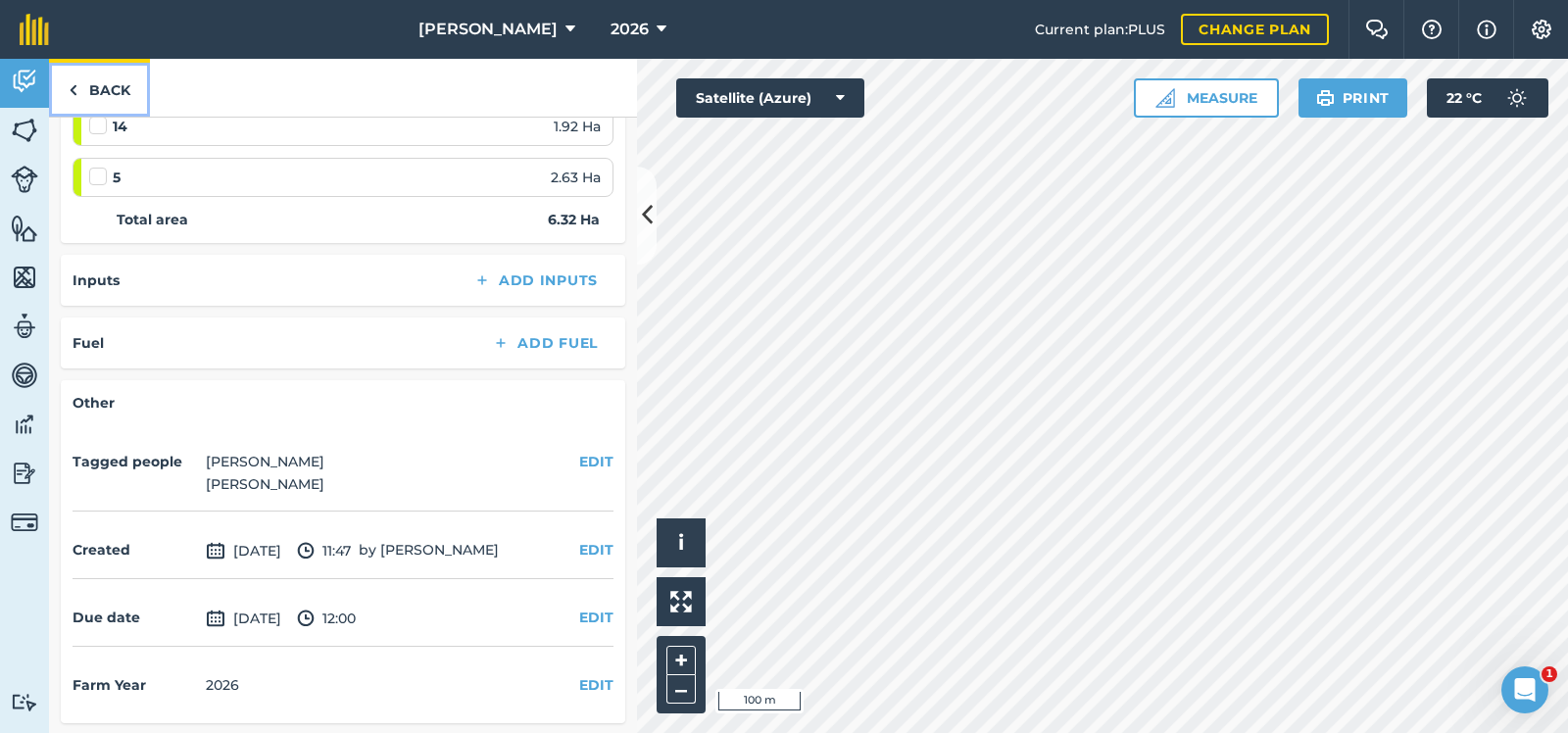
click at [114, 83] on link "Back" at bounding box center [99, 87] width 101 height 58
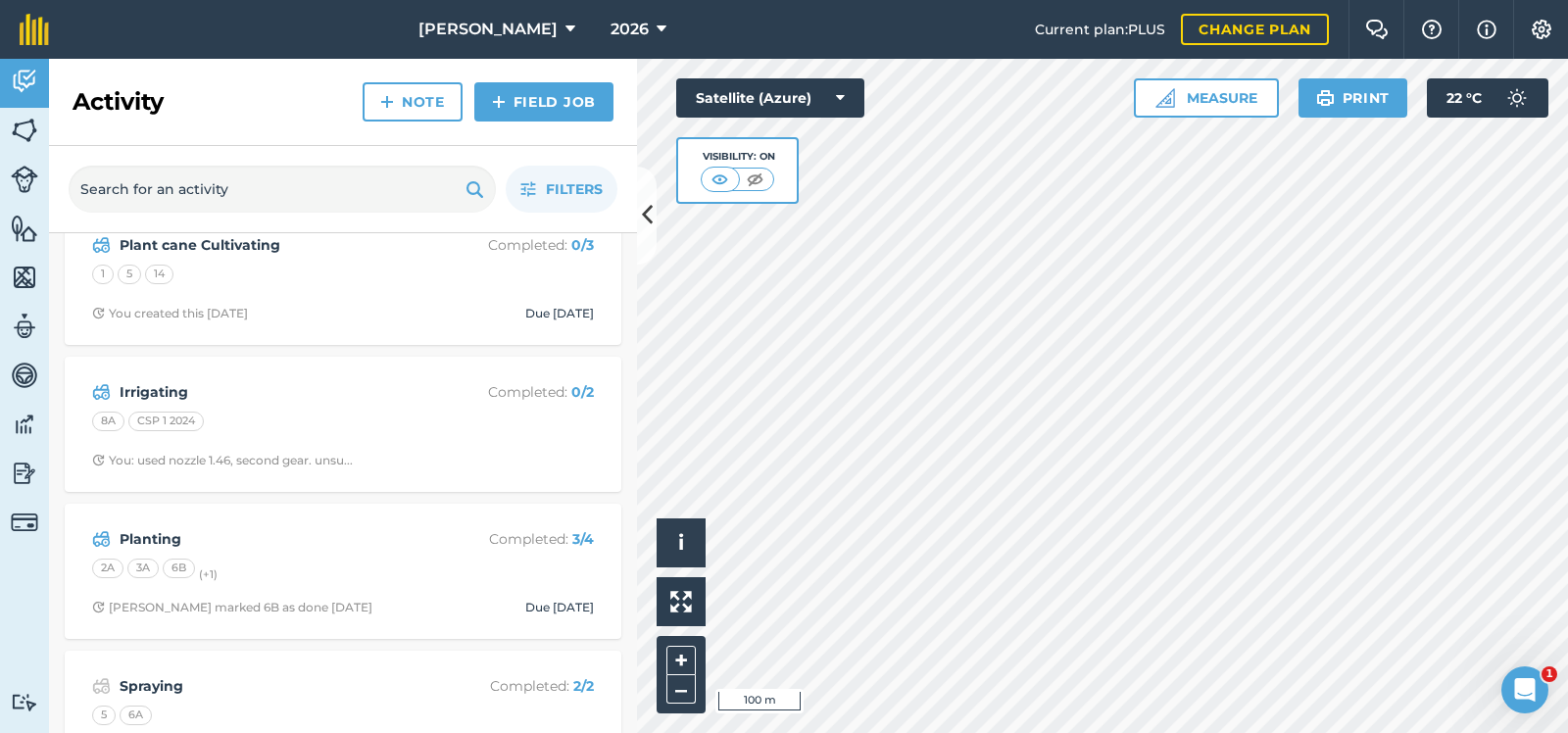
scroll to position [196, 0]
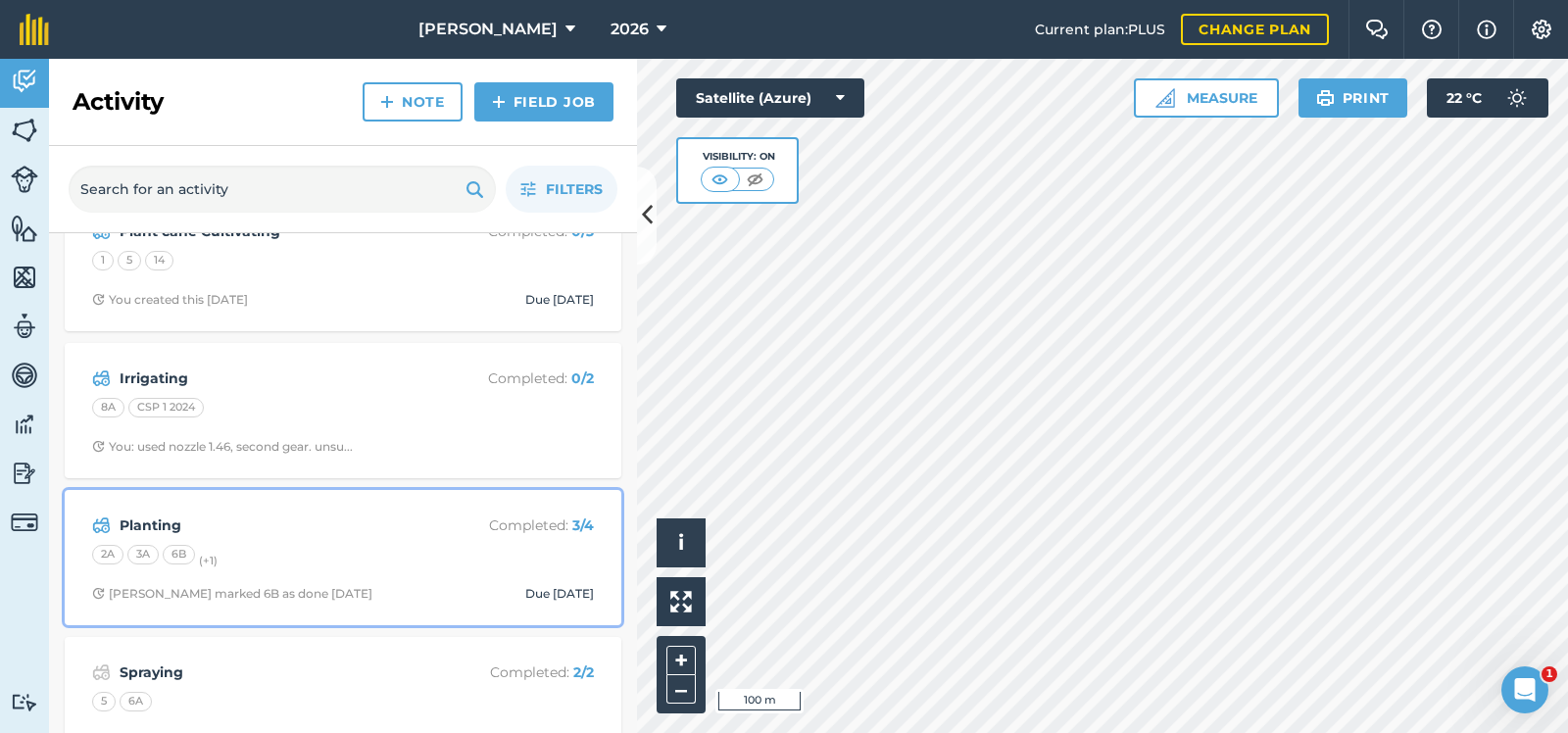
click at [154, 518] on strong "Planting" at bounding box center [274, 525] width 311 height 22
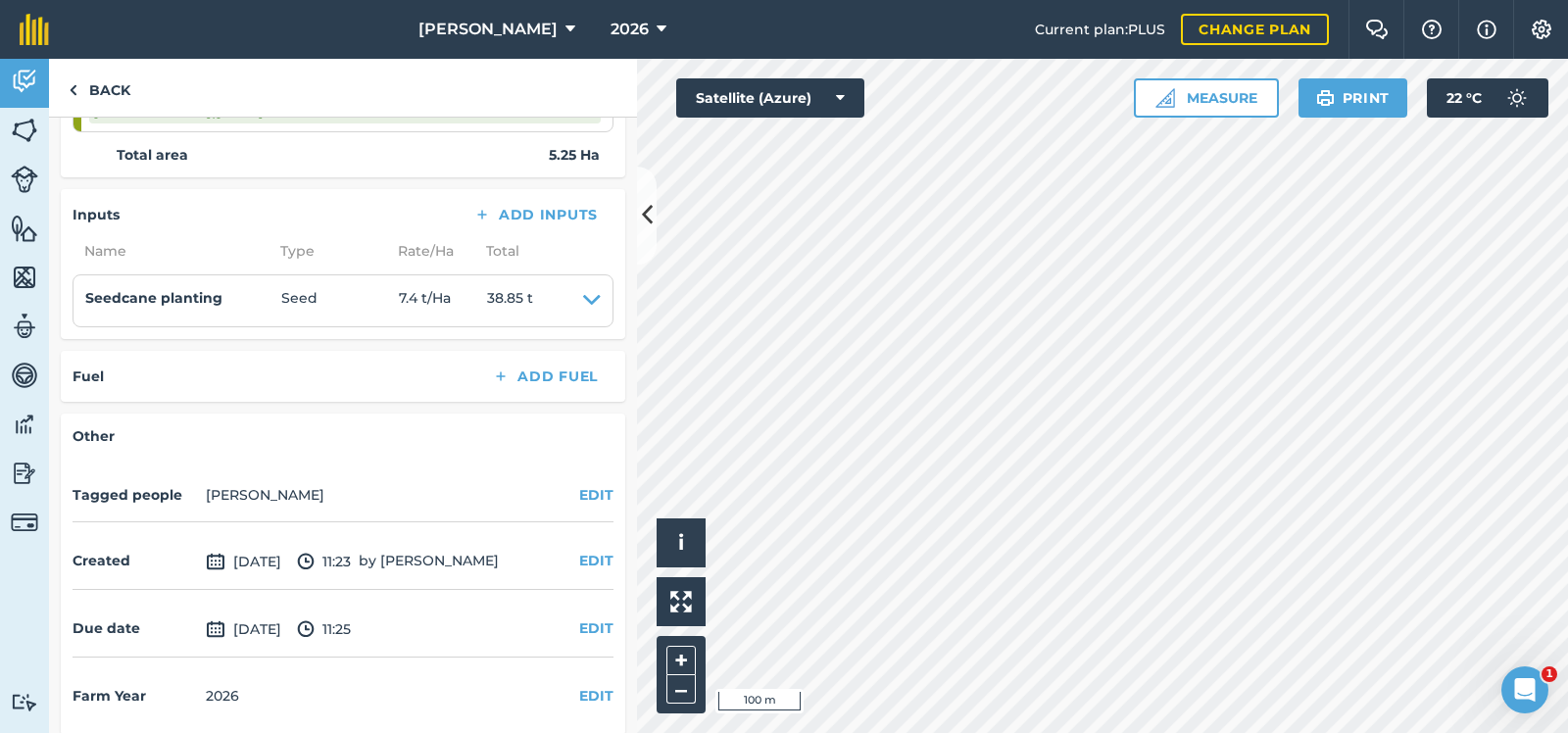
scroll to position [588, 0]
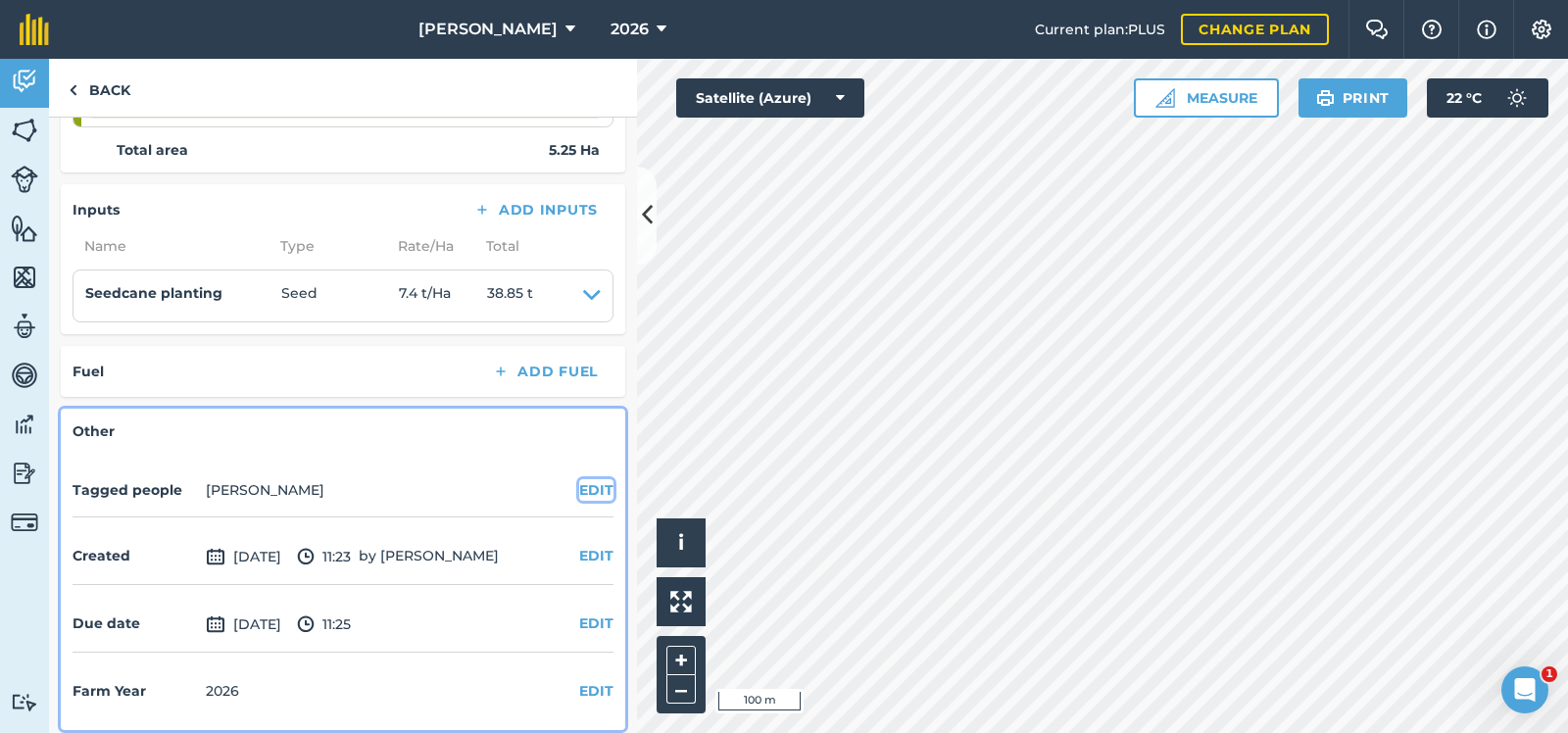
click at [597, 484] on button "EDIT" at bounding box center [596, 490] width 34 height 22
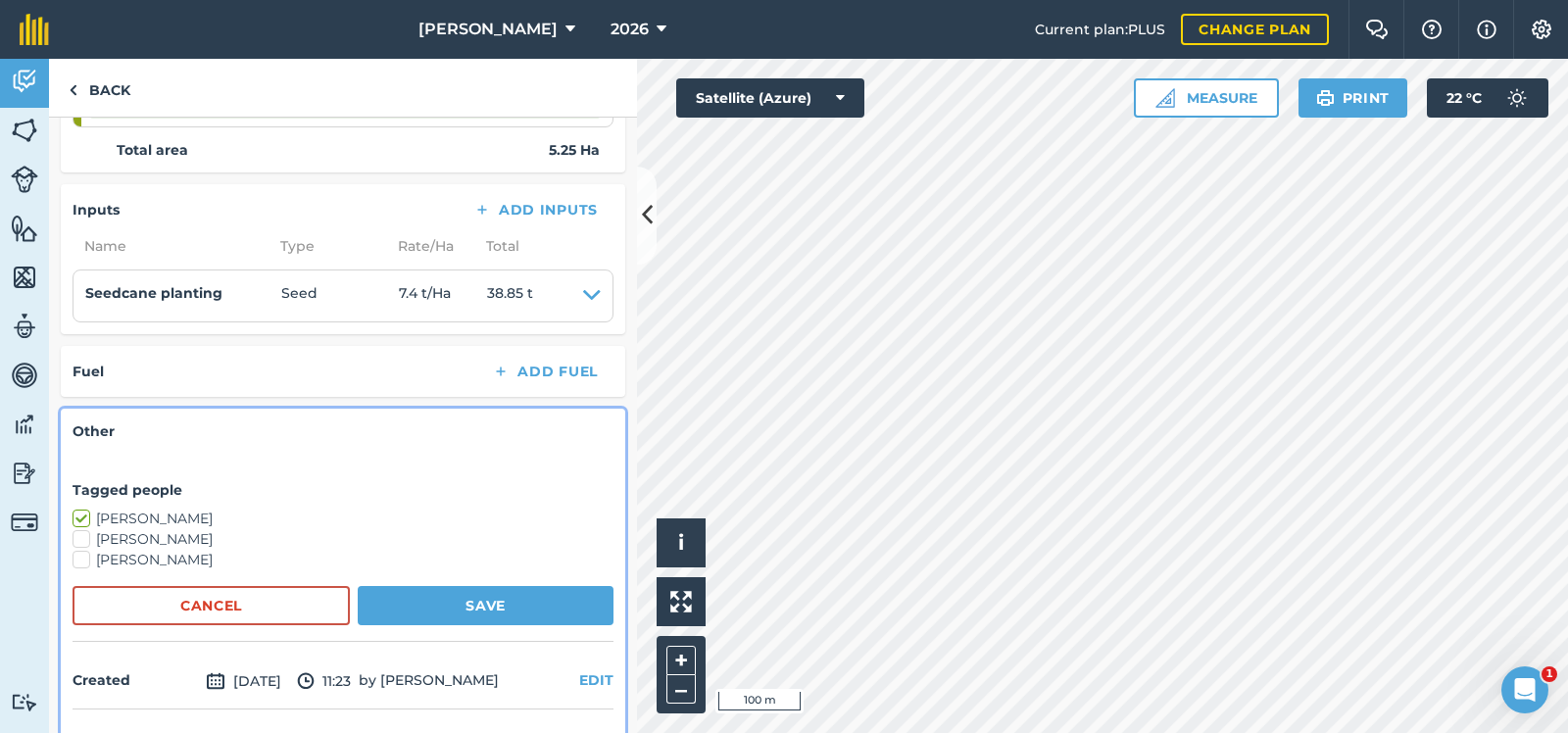
click at [81, 535] on label "Tony McDermott" at bounding box center [343, 539] width 541 height 21
click at [81, 535] on input "Tony McDermott" at bounding box center [78, 535] width 13 height 13
checkbox input "true"
click at [464, 596] on button "Save" at bounding box center [485, 606] width 256 height 39
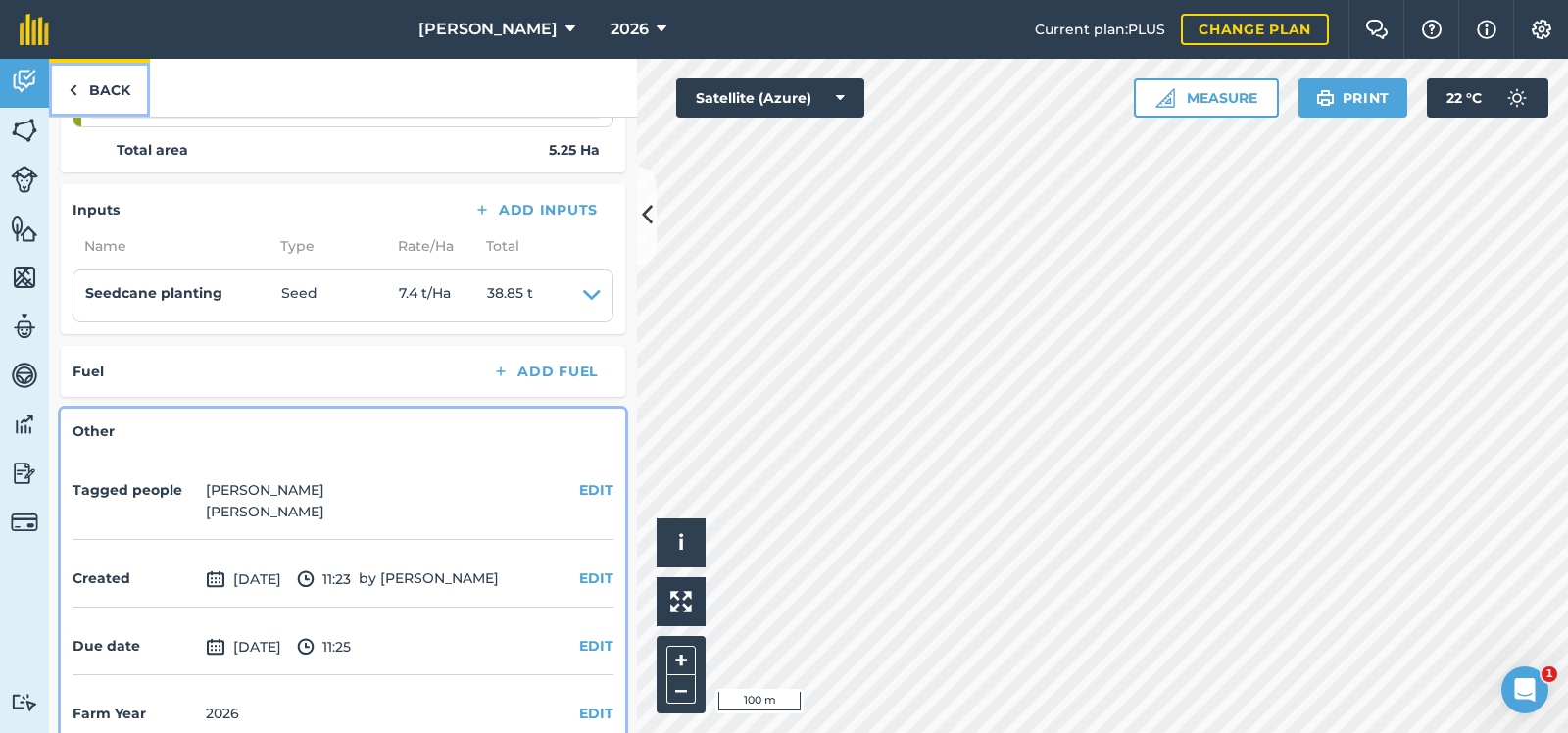
click at [103, 81] on link "Back" at bounding box center [99, 87] width 101 height 58
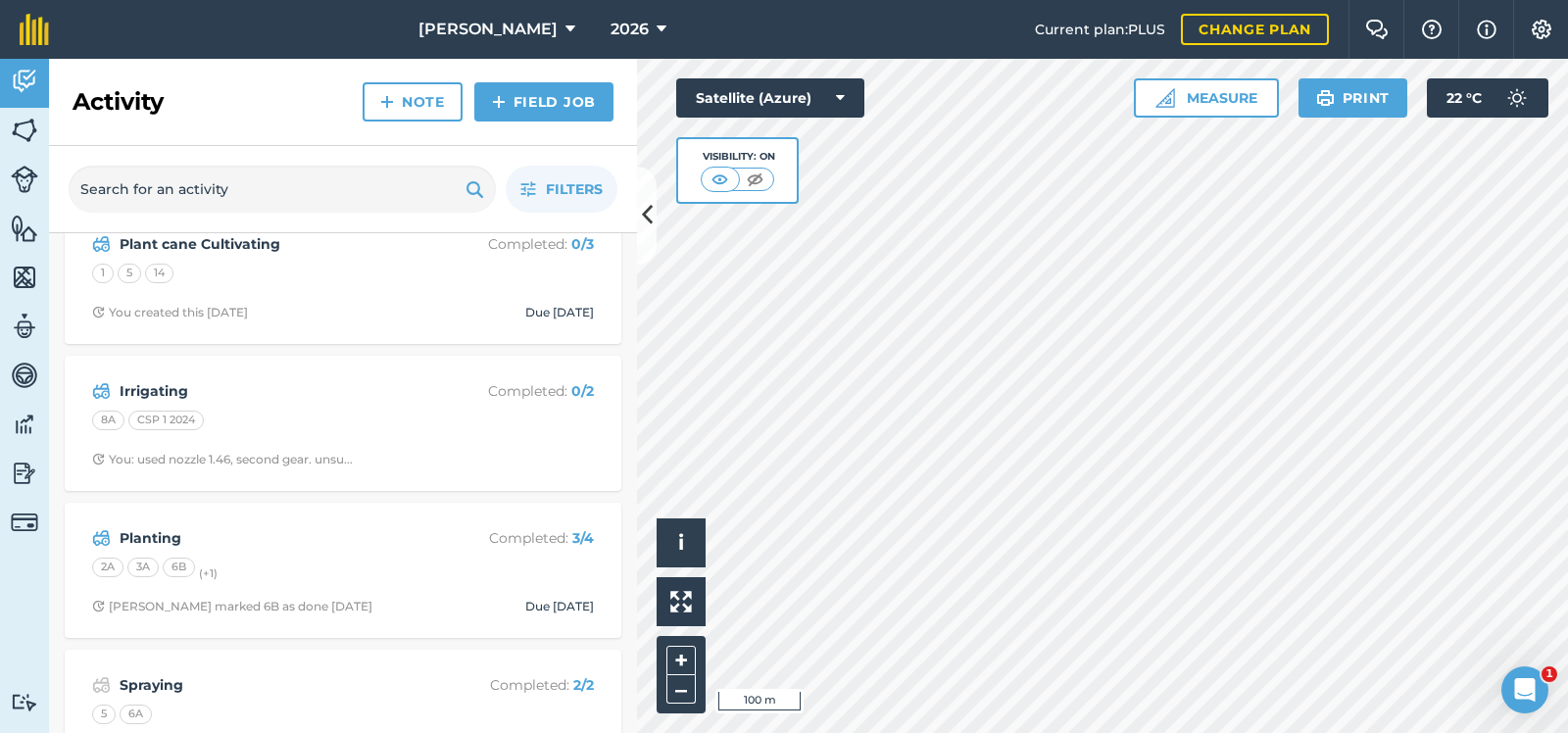
scroll to position [146, 0]
